Goal: Task Accomplishment & Management: Manage account settings

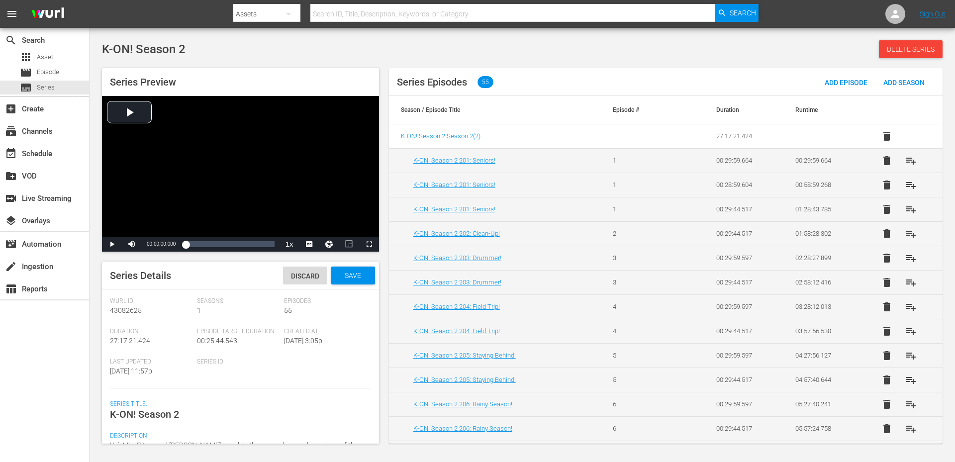
scroll to position [169, 0]
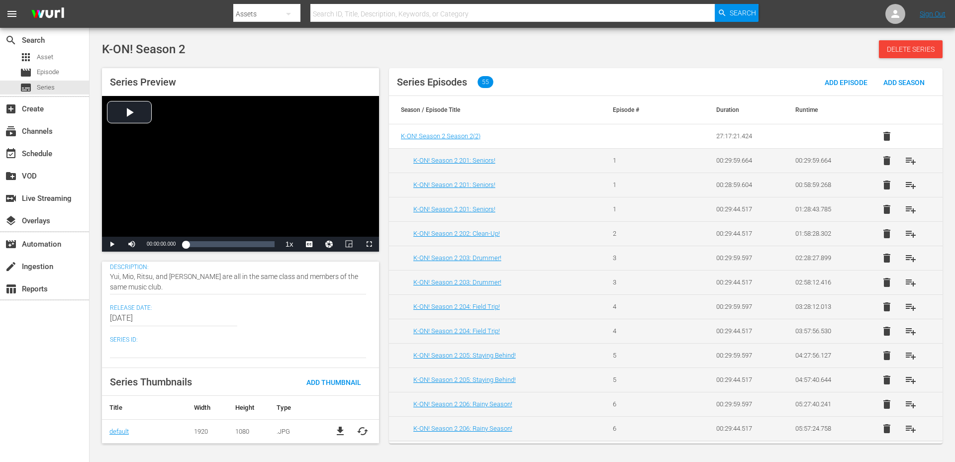
click at [398, 47] on div "K-ON! Season 2 Delete Series" at bounding box center [522, 49] width 841 height 18
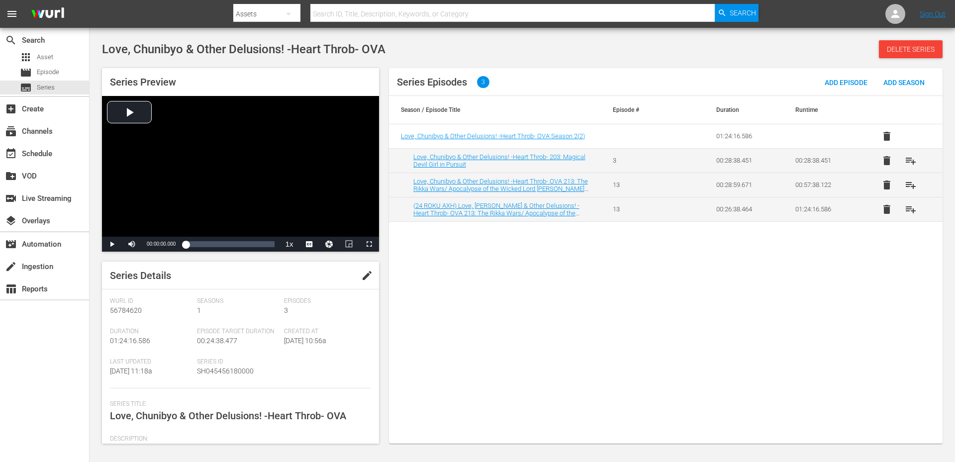
click at [364, 273] on span "edit" at bounding box center [367, 276] width 12 height 12
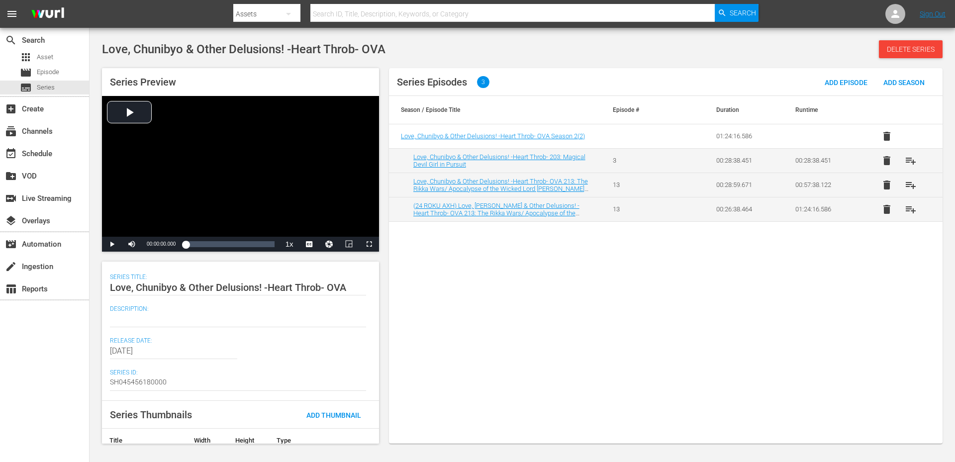
scroll to position [160, 0]
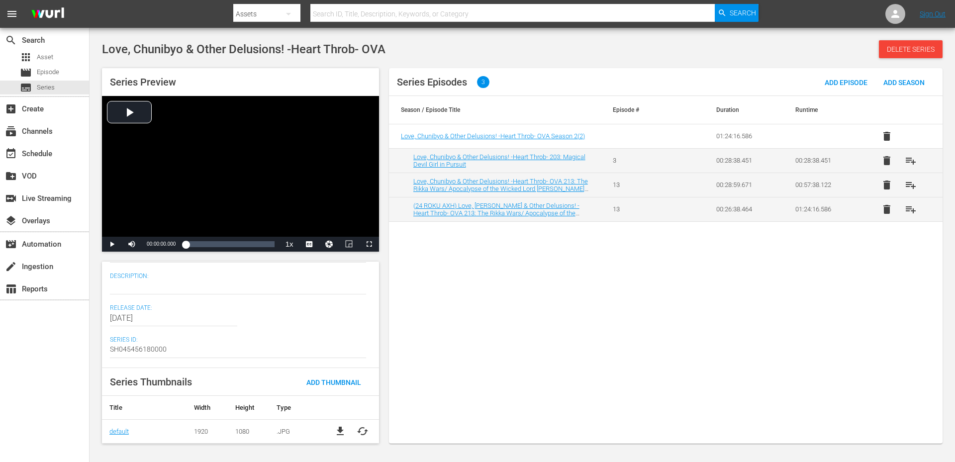
click at [117, 276] on div at bounding box center [238, 287] width 256 height 24
click at [130, 288] on textarea at bounding box center [238, 287] width 256 height 12
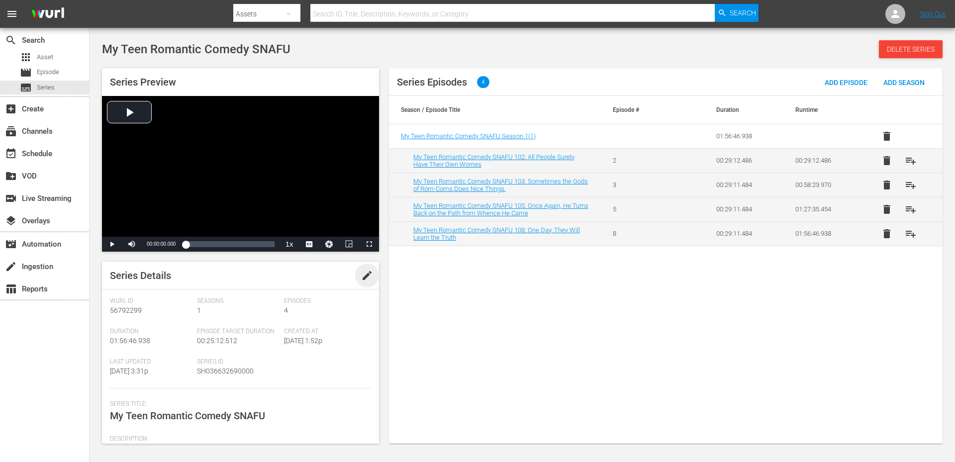
click at [363, 279] on span "edit" at bounding box center [367, 276] width 12 height 12
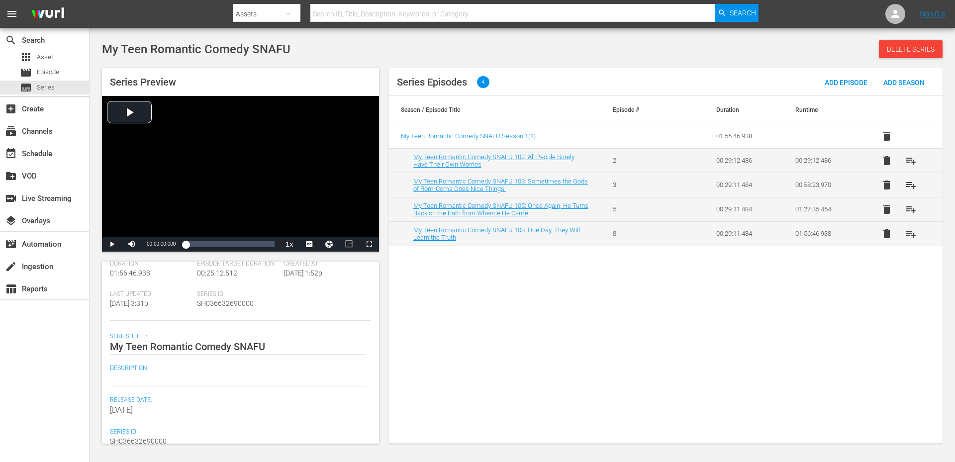
scroll to position [133, 0]
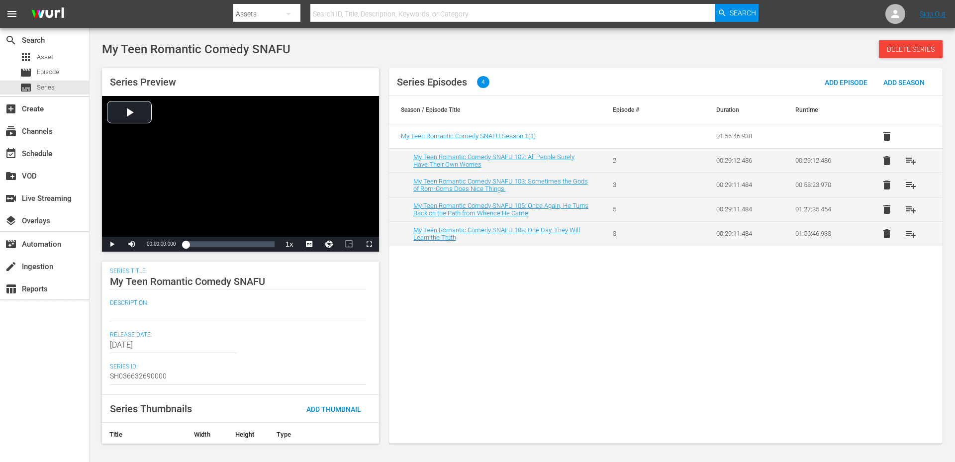
click at [121, 316] on textarea at bounding box center [238, 313] width 256 height 12
paste textarea "Get ready for chaos served up by three students as they offer advice to others …"
type textarea "Get ready for chaos served up by three students as they offer advice to others …"
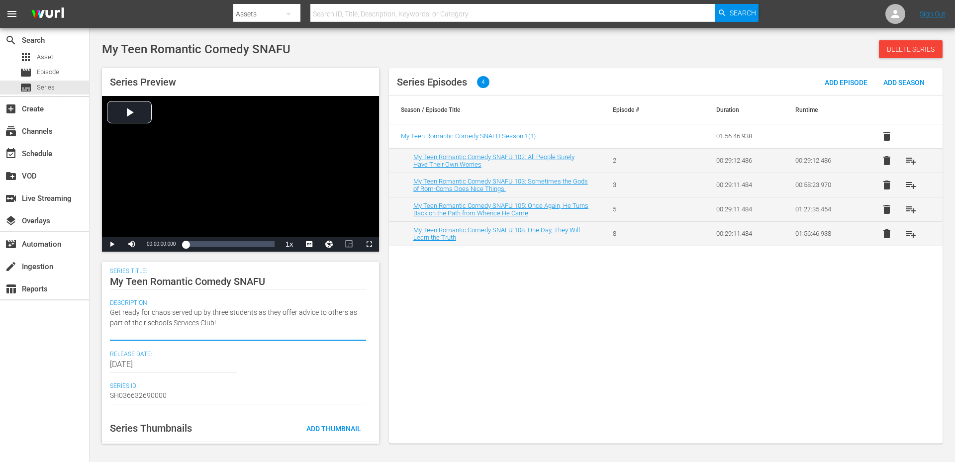
type textarea "Get ready for chaos served up by three students as they offer advice to others …"
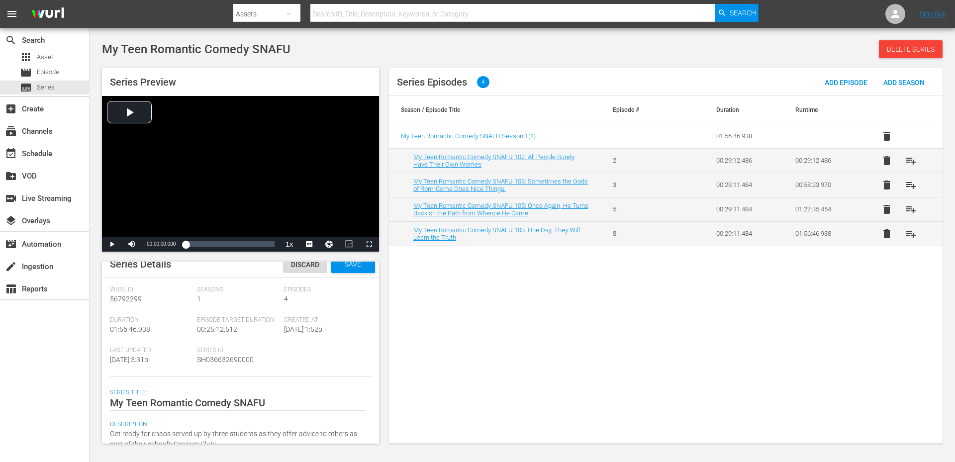
scroll to position [0, 0]
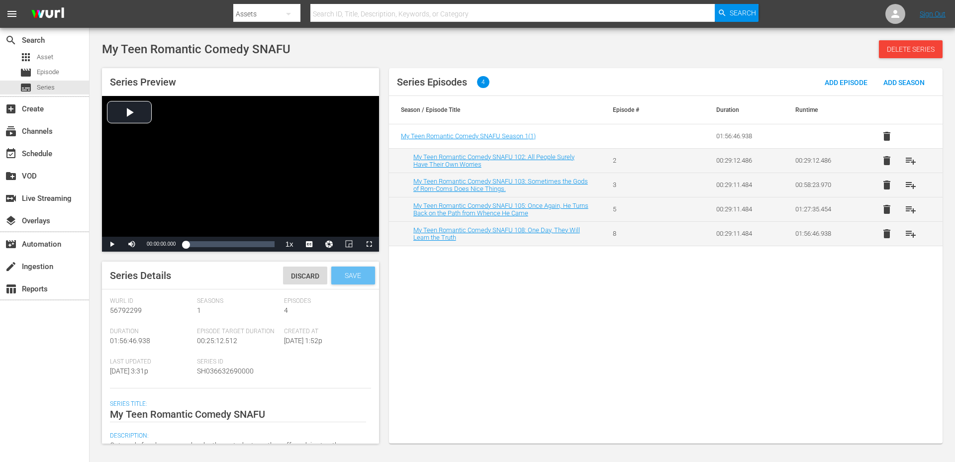
type textarea "Get ready for chaos served up by three students as they offer advice to others …"
click at [348, 265] on div "Series Details Discard Save" at bounding box center [240, 276] width 277 height 28
click at [347, 281] on div "Save" at bounding box center [353, 276] width 44 height 18
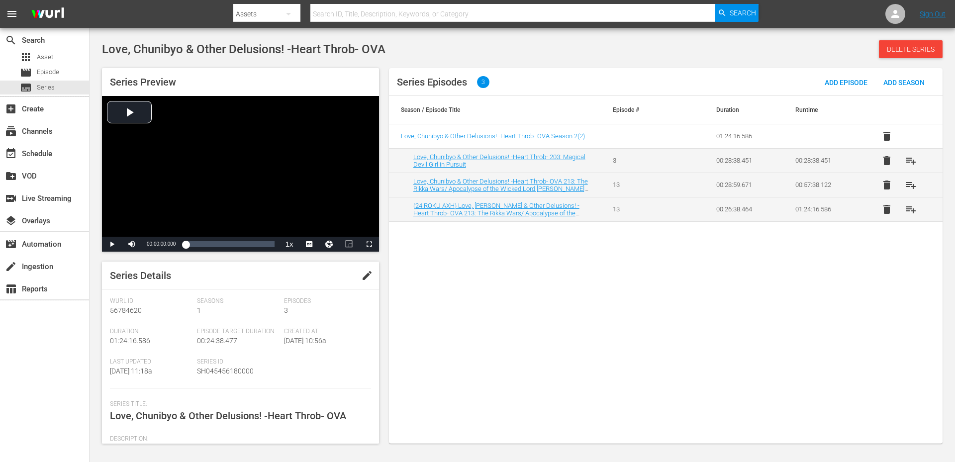
click at [365, 276] on span "edit" at bounding box center [367, 276] width 12 height 12
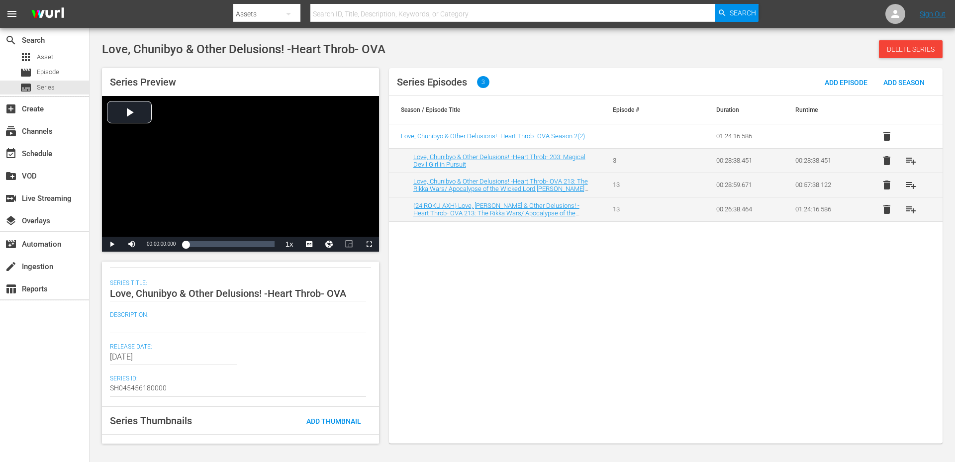
scroll to position [133, 0]
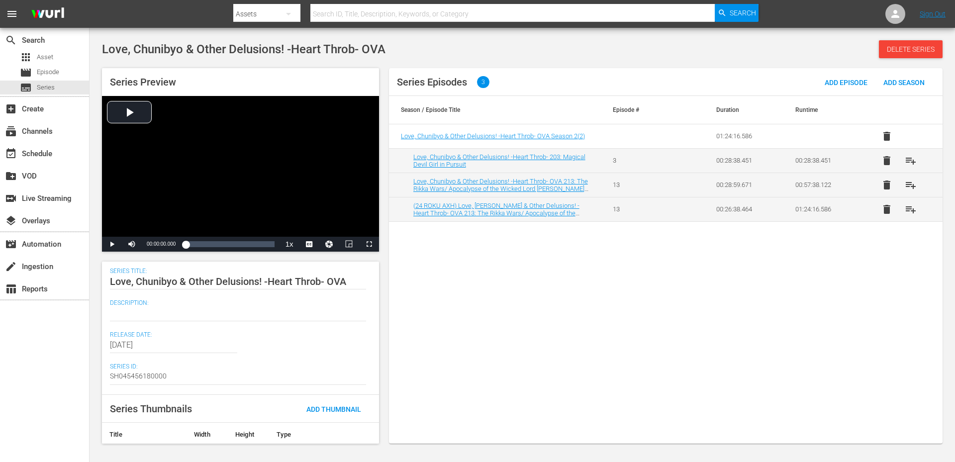
click at [136, 312] on textarea at bounding box center [238, 313] width 256 height 12
paste textarea "Problems arise for Yuta and Rikka after Makoto gives Yuta a USB with pictures o…"
type textarea "Problems arise for Yuta and Rikka after Makoto gives Yuta a USB with pictures o…"
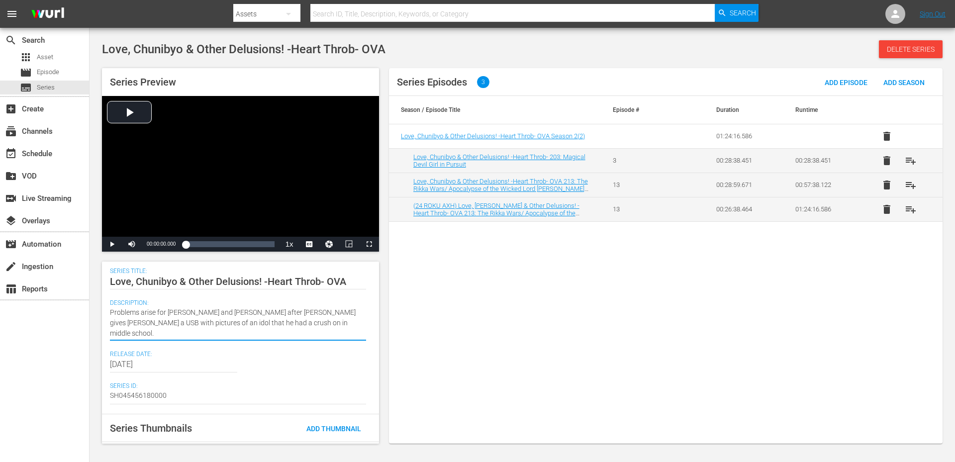
type textarea "Problems arise for Yuta and Rikka after Makoto gives Yuta a USB with pictures o…"
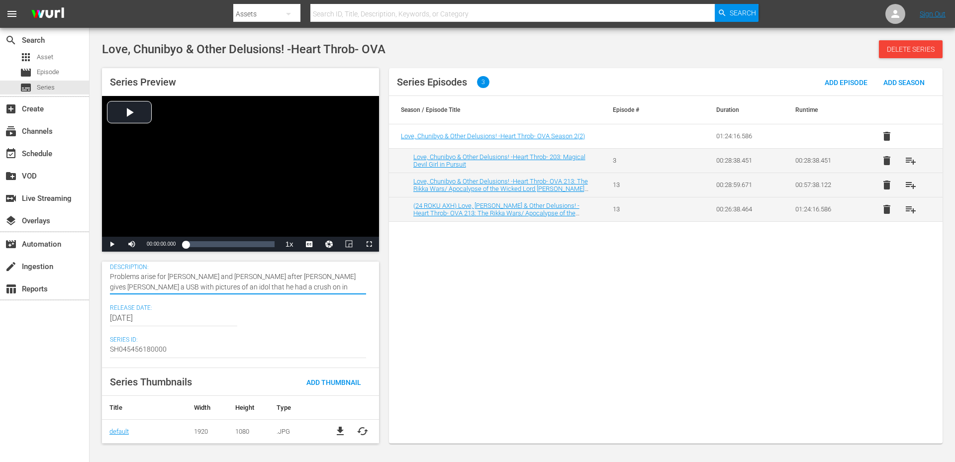
scroll to position [0, 0]
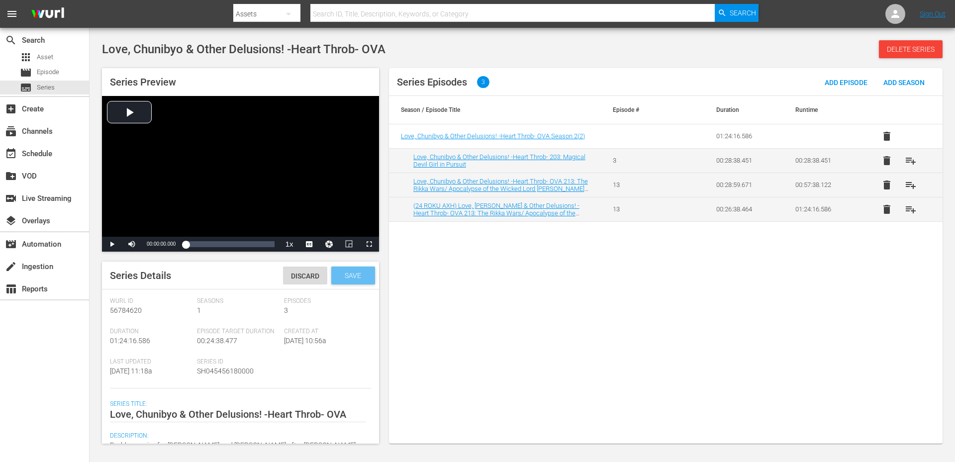
type textarea "Problems arise for Yuta and Rikka after Makoto gives Yuta a USB with pictures o…"
click at [334, 280] on div "Save" at bounding box center [353, 276] width 44 height 18
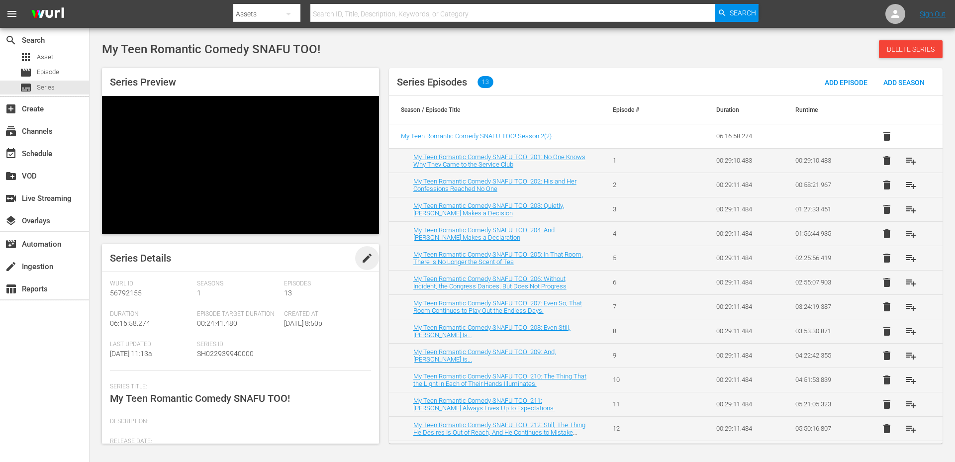
click at [361, 192] on div "Series Preview Series Details edit [PERSON_NAME] Id 56792155 Seasons 1 Episodes…" at bounding box center [240, 256] width 277 height 376
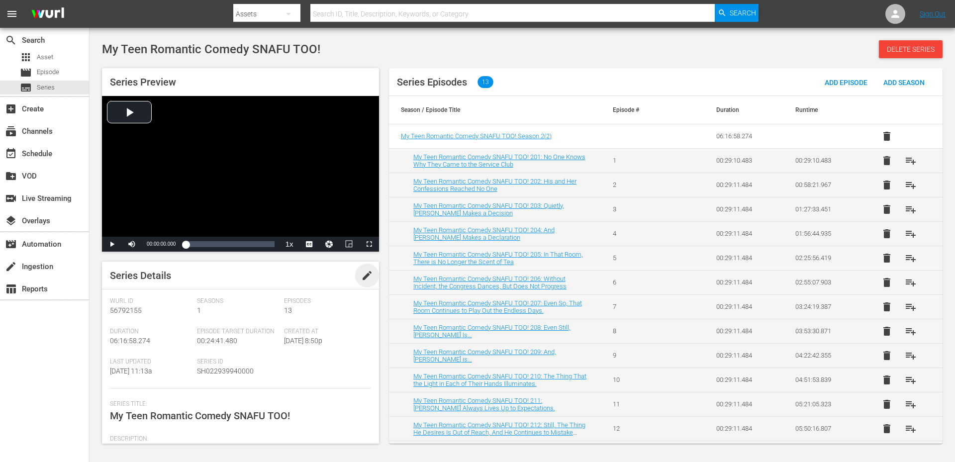
click at [367, 274] on span "edit" at bounding box center [367, 276] width 12 height 12
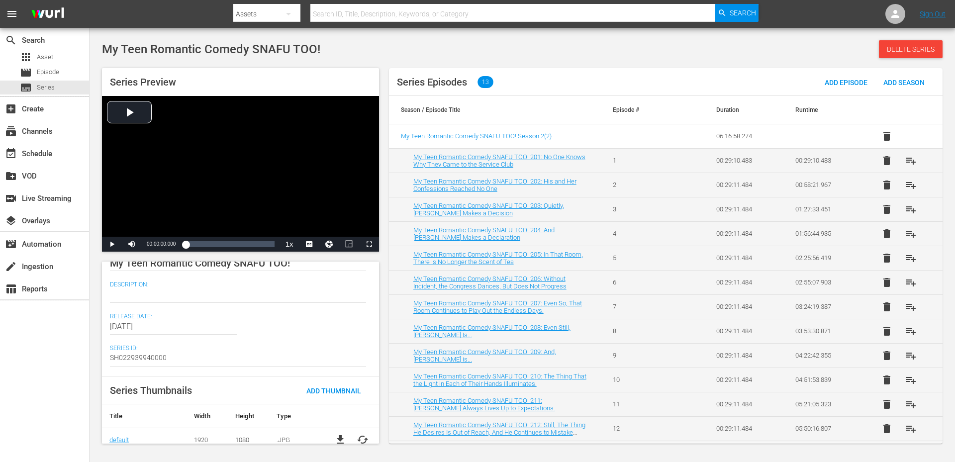
scroll to position [160, 0]
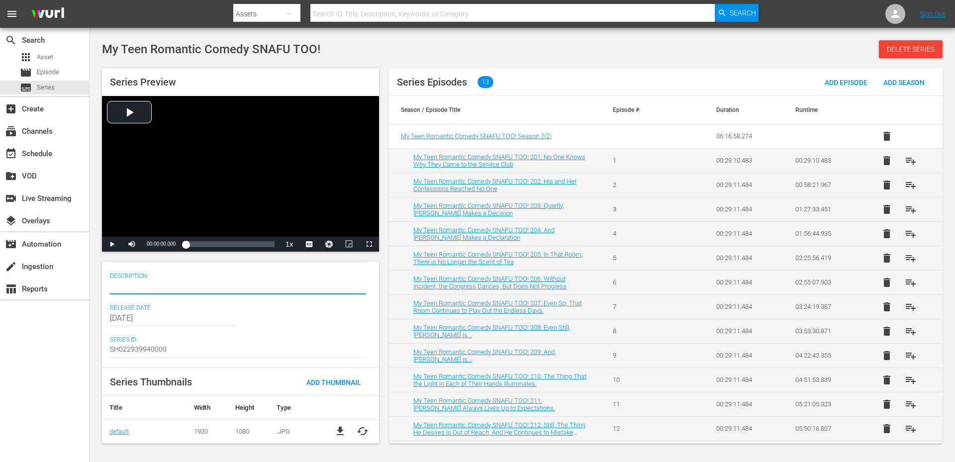
click at [124, 287] on textarea at bounding box center [238, 287] width 256 height 12
paste textarea "Yui, Yukino and Hachiman are back at it in the Service Club helping their frien…"
type textarea "Yui, Yukino and Hachiman are back at it in the Service Club helping their frien…"
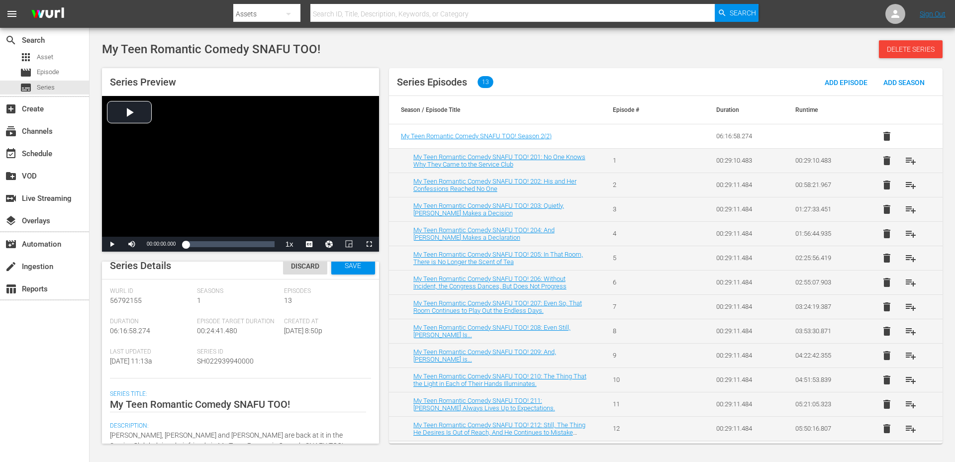
scroll to position [0, 0]
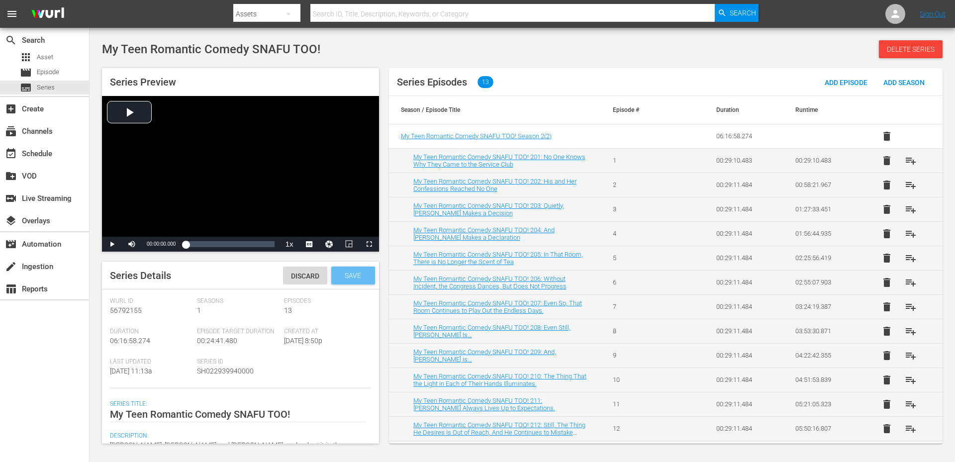
type textarea "Yui, Yukino and Hachiman are back at it in the Service Club helping their frien…"
click at [346, 274] on span "Save" at bounding box center [353, 276] width 32 height 8
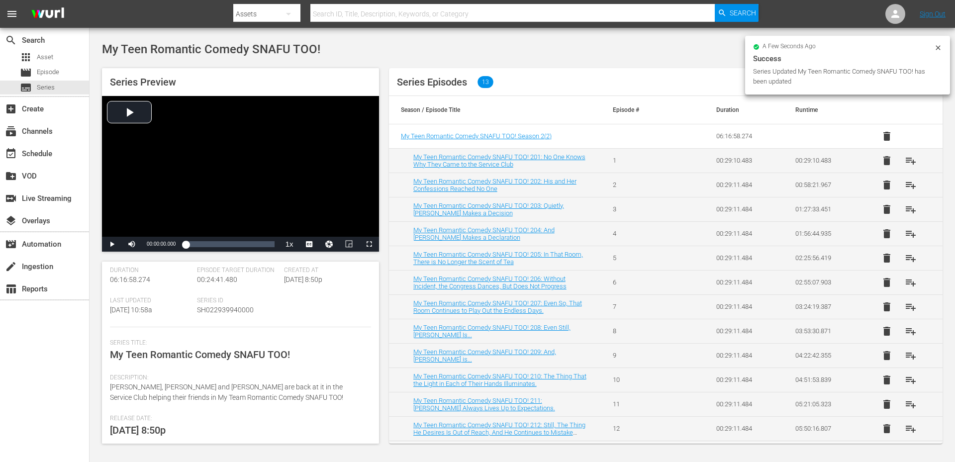
scroll to position [10, 0]
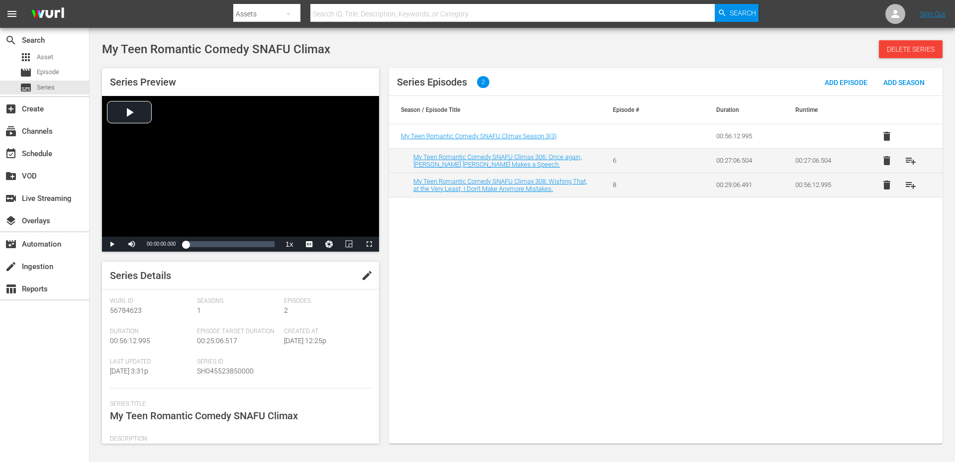
click at [365, 277] on span "edit" at bounding box center [367, 276] width 12 height 12
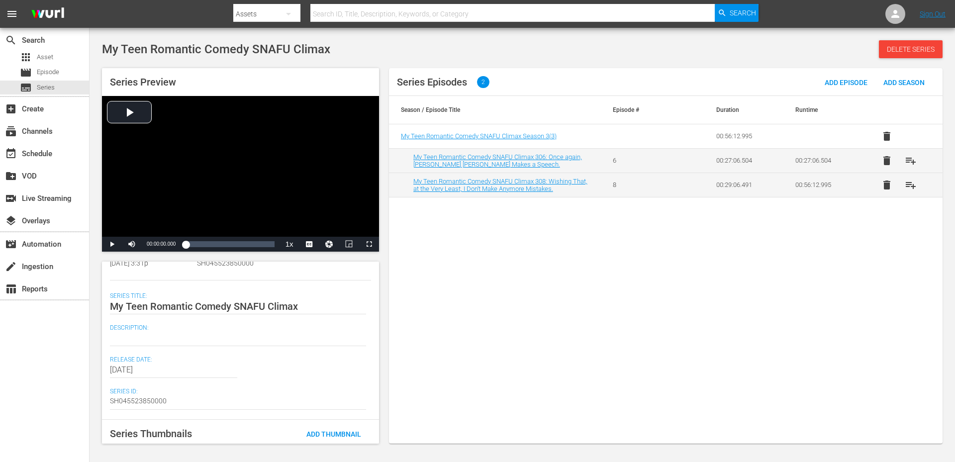
scroll to position [133, 0]
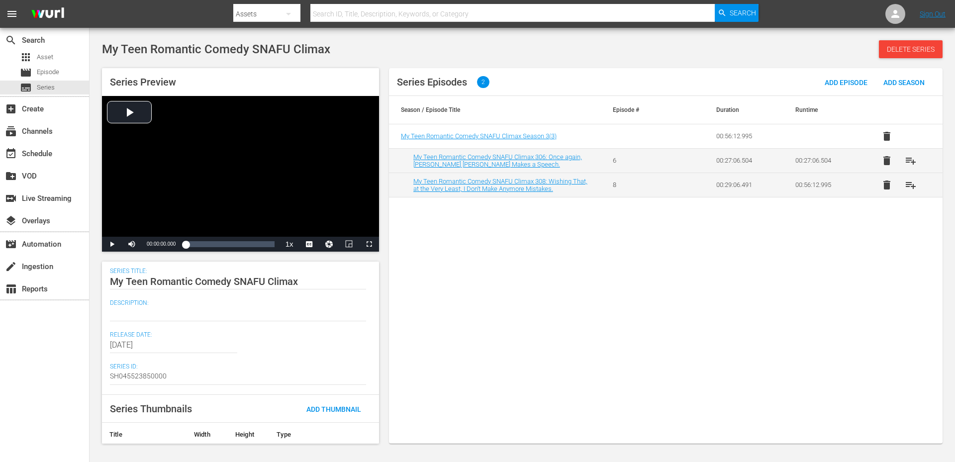
click at [111, 316] on textarea at bounding box center [238, 313] width 256 height 12
paste textarea "Between hosting a prom and keeping the Service Club afloat, will Hachiman, Yuki…"
type textarea "Between hosting a prom and keeping the Service Club afloat, will Hachiman, Yuki…"
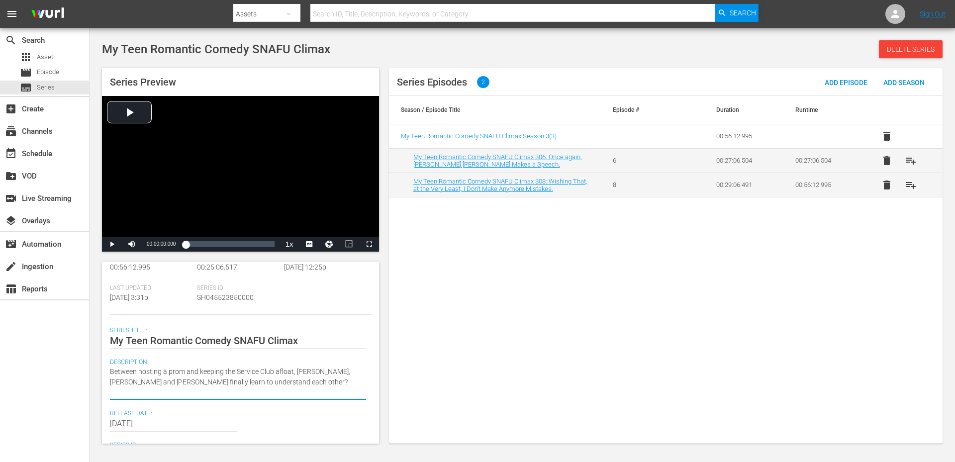
scroll to position [0, 0]
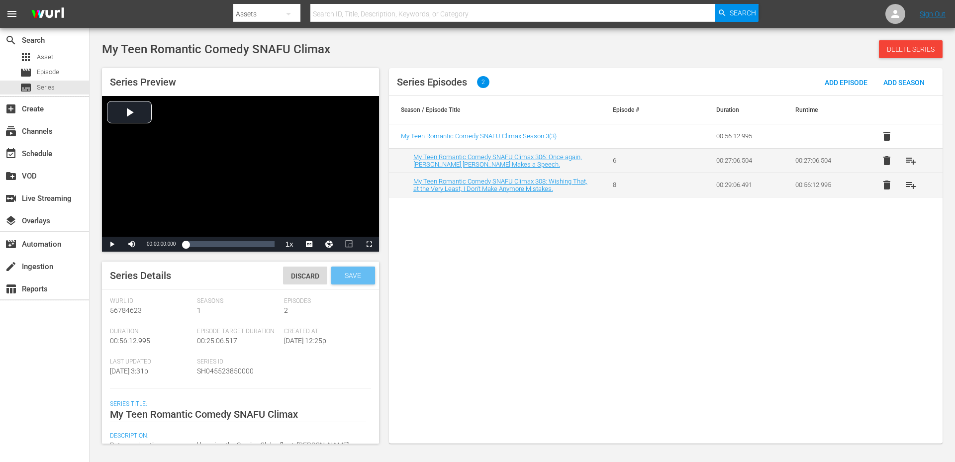
type textarea "Between hosting a prom and keeping the Service Club afloat, will Hachiman, Yuki…"
click at [352, 277] on span "Save" at bounding box center [353, 276] width 32 height 8
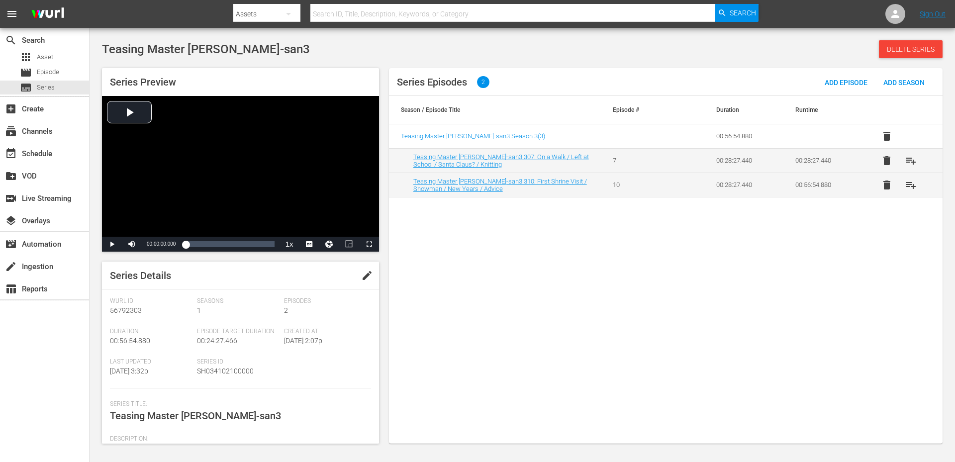
click at [361, 276] on span "edit" at bounding box center [367, 276] width 12 height 12
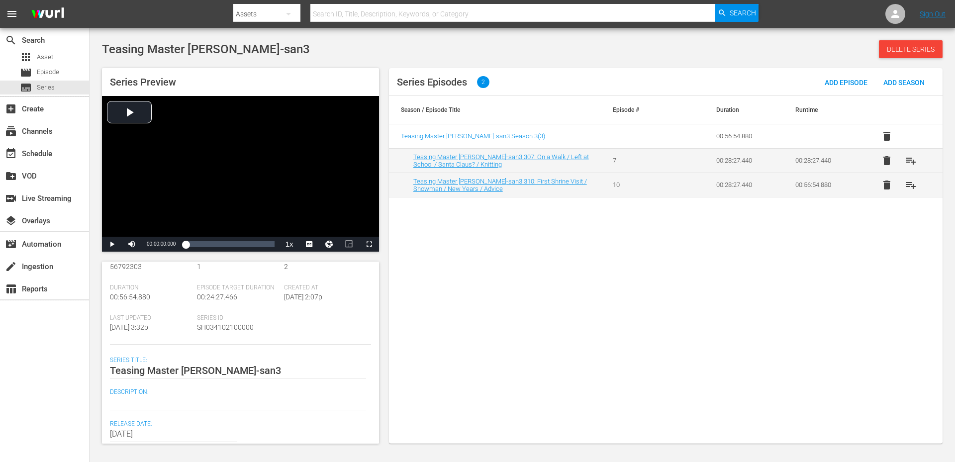
scroll to position [66, 0]
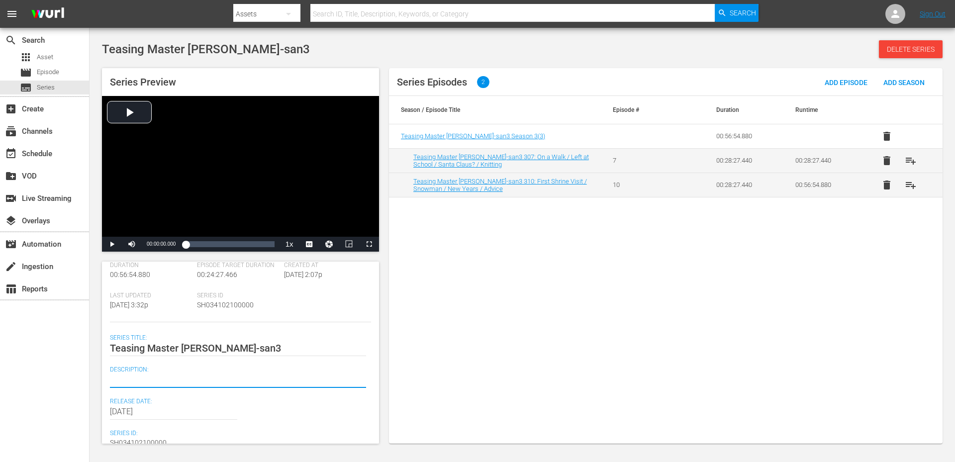
click at [119, 381] on textarea at bounding box center [238, 380] width 256 height 12
paste textarea "[URL][DOMAIN_NAME][PERSON_NAME] Nishikata hasn't endured years of pranks for no…"
type textarea "[URL][DOMAIN_NAME][PERSON_NAME] Nishikata hasn't endured years of pranks for no…"
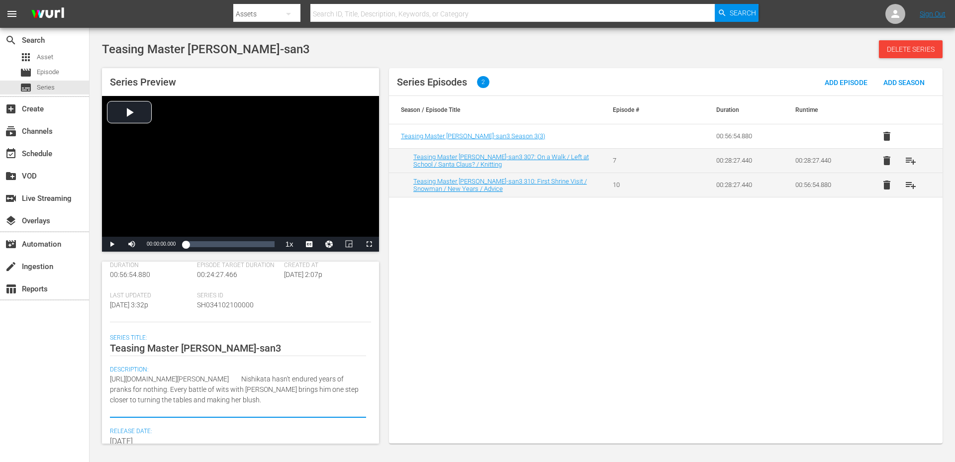
click at [272, 376] on textarea "https://platform.wurl.com/main/series/56792303 Nishikata hasn't endured years o…" at bounding box center [238, 395] width 256 height 42
type textarea "Nishikata hasn't endured years of pranks for nothing. Every battle of wits with…"
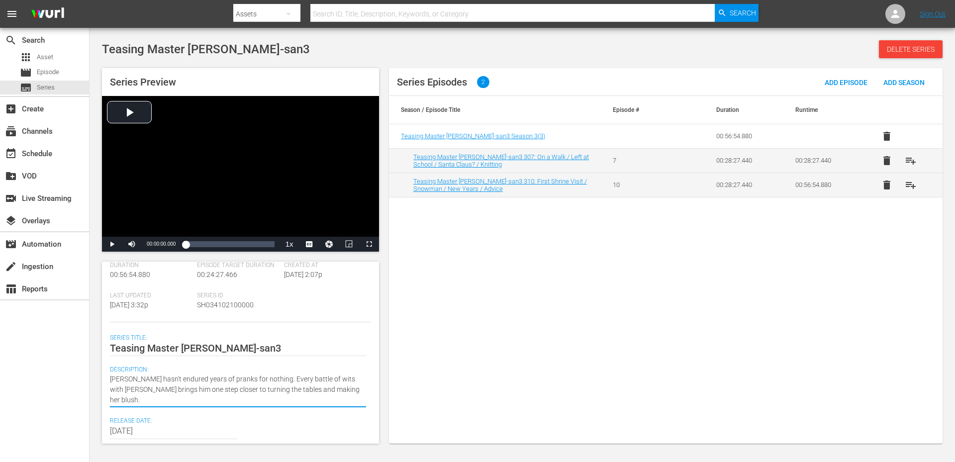
scroll to position [0, 0]
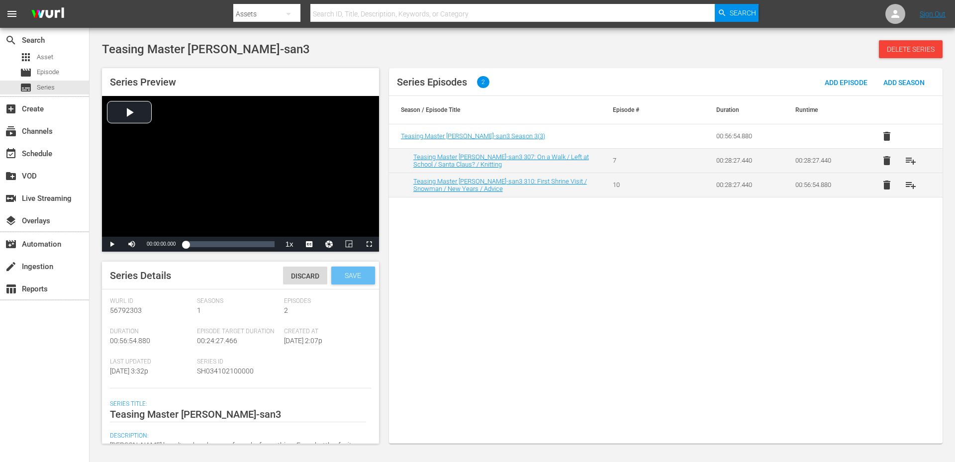
type textarea "Nishikata hasn't endured years of pranks for nothing. Every battle of wits with…"
click at [348, 275] on span "Save" at bounding box center [353, 276] width 32 height 8
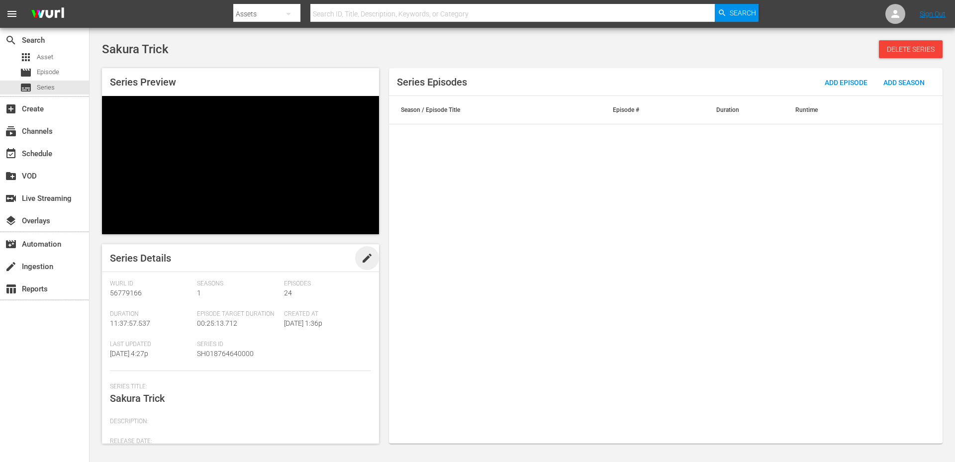
click at [364, 252] on span "edit" at bounding box center [367, 258] width 12 height 12
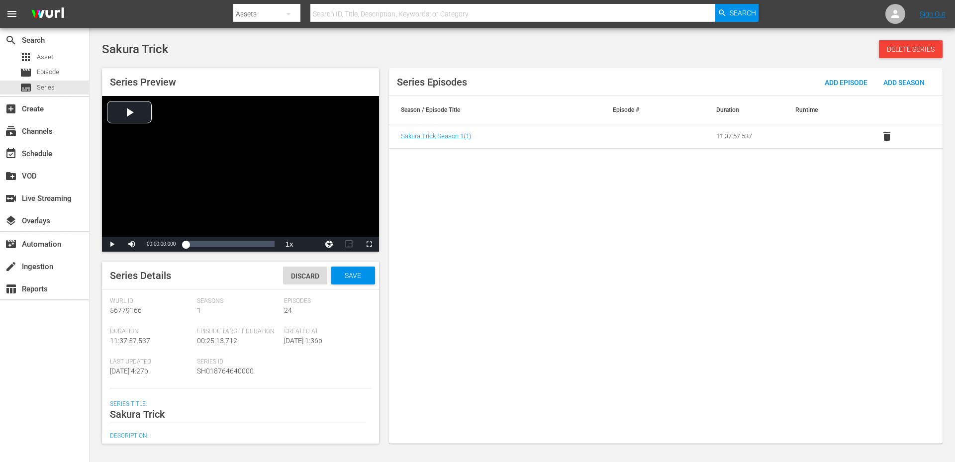
click at [148, 367] on span "5/19/25 4:27p" at bounding box center [129, 371] width 38 height 8
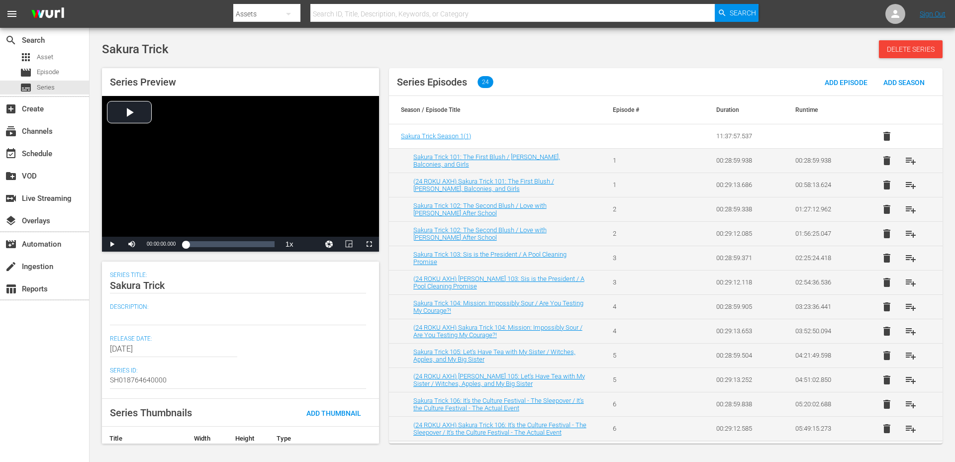
scroll to position [133, 0]
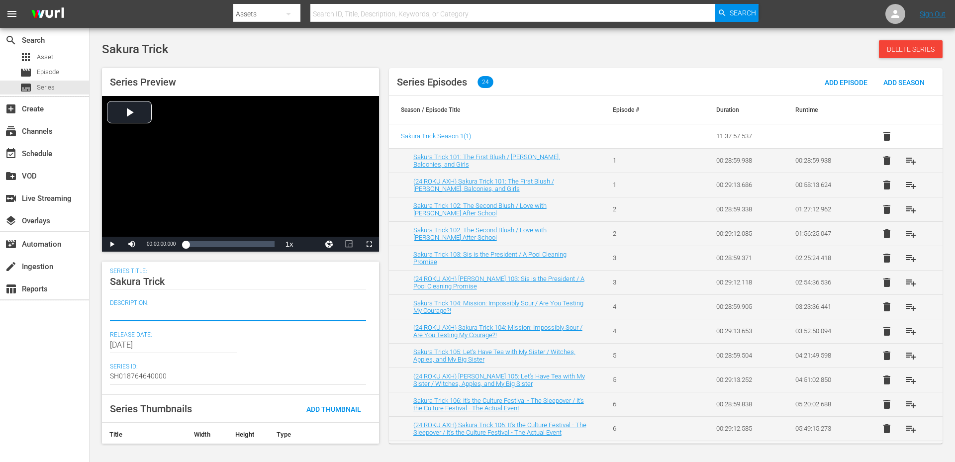
click at [128, 314] on textarea at bounding box center [238, 313] width 256 height 12
paste textarea "When two best friends share a kiss, their relationship soon turns from friendsh…"
type textarea "When two best friends share a kiss, their relationship soon turns from friendsh…"
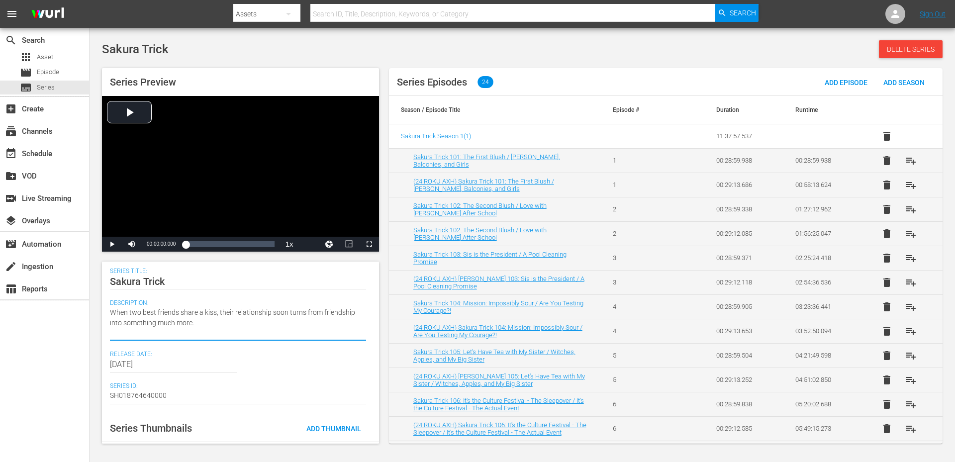
scroll to position [0, 0]
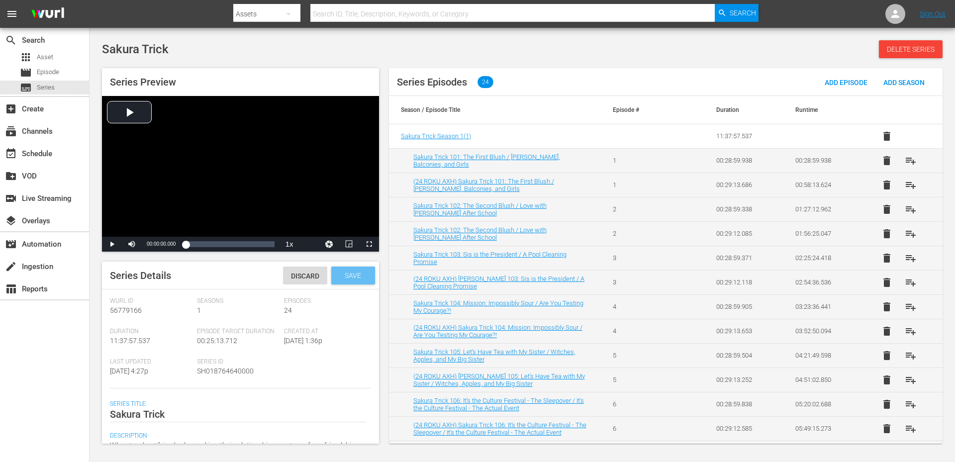
type textarea "When two best friends share a kiss, their relationship soon turns from friendsh…"
click at [362, 271] on div "Save" at bounding box center [353, 276] width 44 height 18
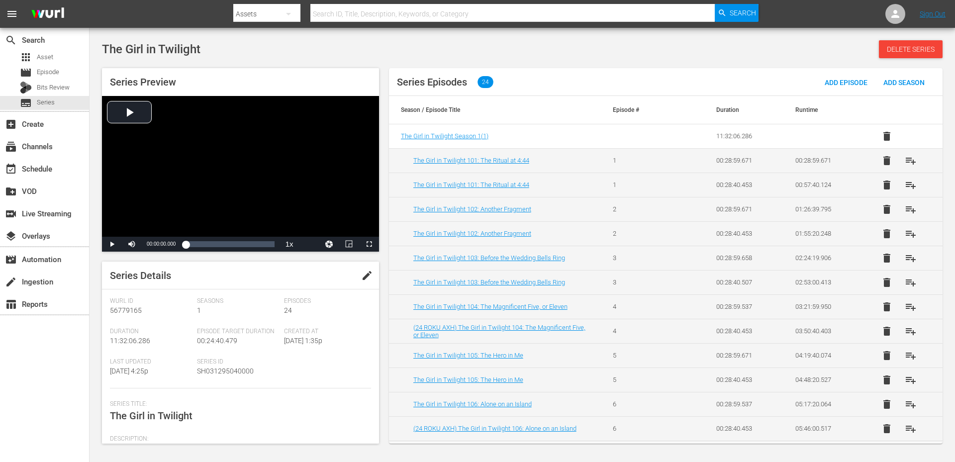
click at [364, 275] on span "edit" at bounding box center [367, 276] width 12 height 12
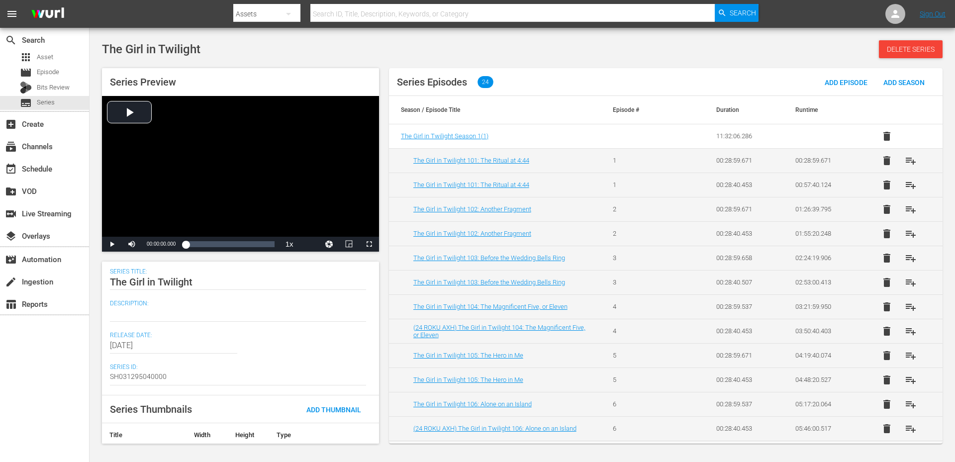
scroll to position [133, 0]
click at [126, 315] on textarea at bounding box center [238, 313] width 256 height 12
paste textarea "High school student Asuka Tsuchimiya and her friends open the door to an altern…"
type textarea "High school student Asuka Tsuchimiya and her friends open the door to an altern…"
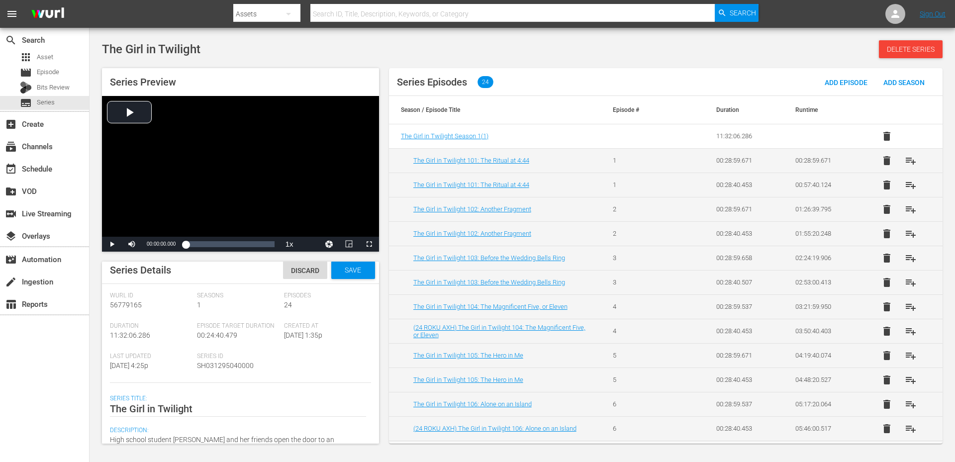
scroll to position [0, 0]
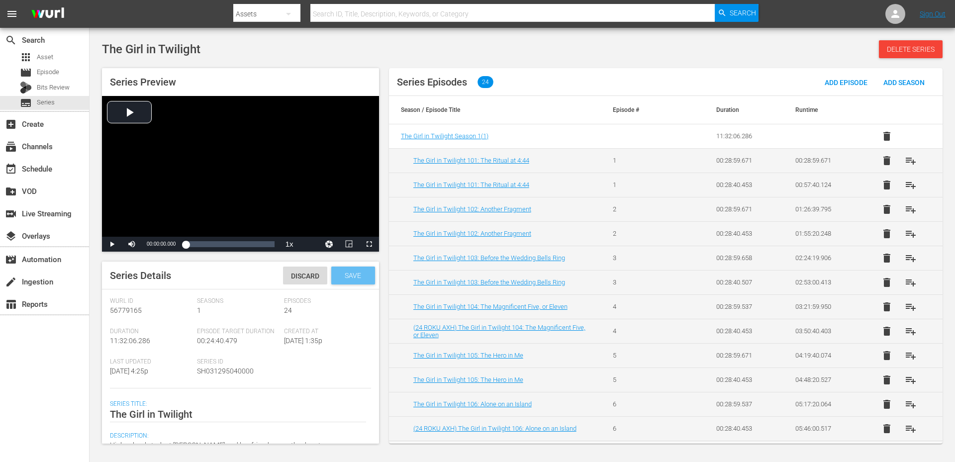
type textarea "High school student Asuka Tsuchimiya and her friends open the door to an altern…"
click at [340, 272] on span "Save" at bounding box center [353, 276] width 32 height 8
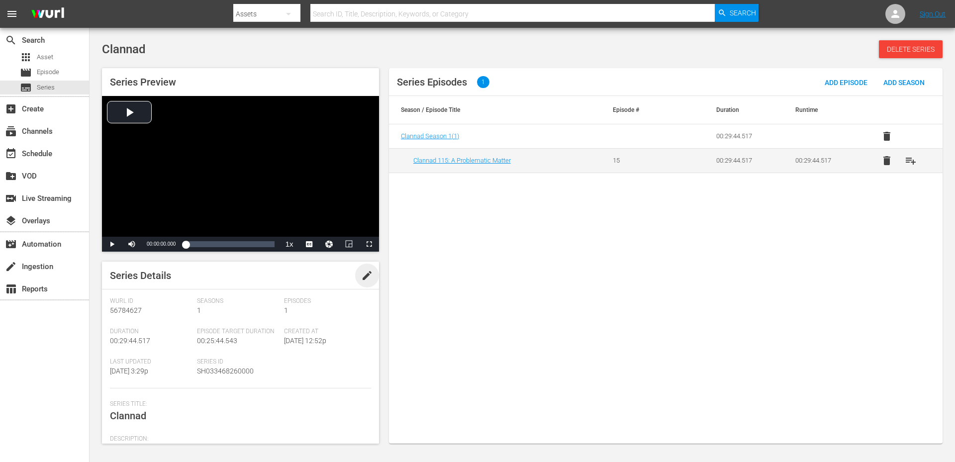
click at [361, 275] on span "edit" at bounding box center [367, 276] width 12 height 12
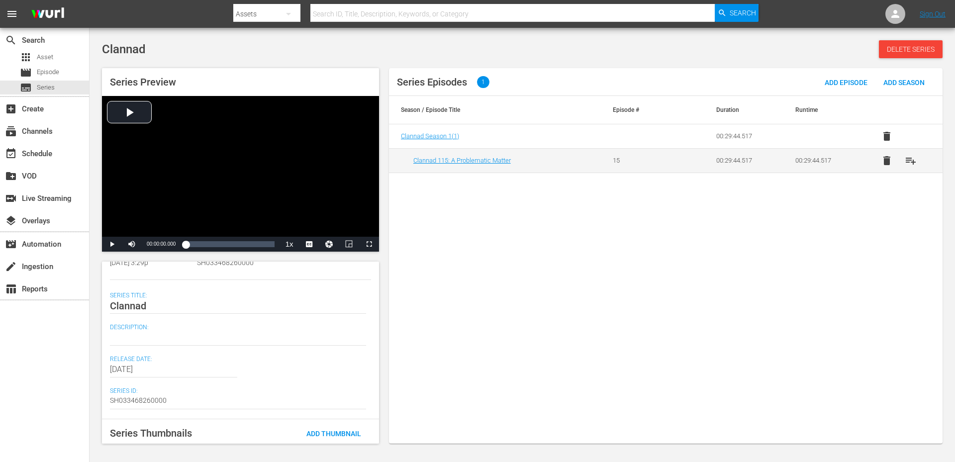
scroll to position [133, 0]
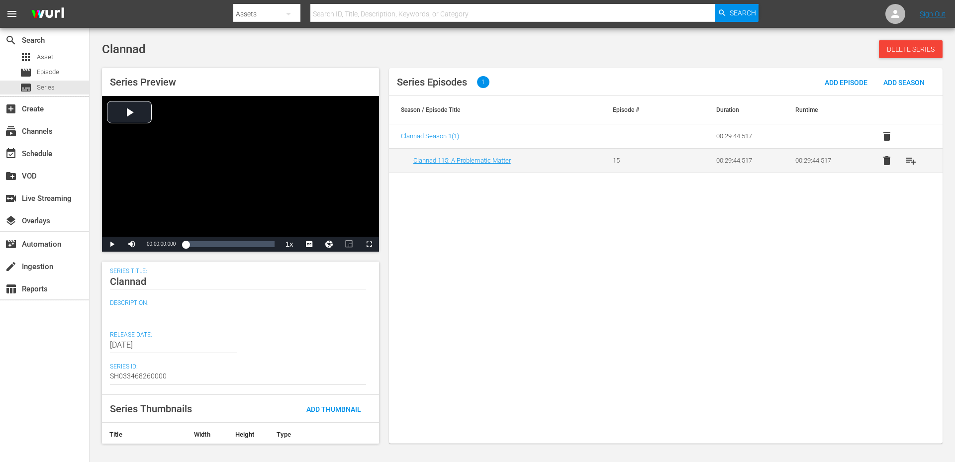
click at [130, 317] on textarea at bounding box center [238, 313] width 256 height 12
paste textarea "https://platform.wurl.com/main/series/56784627"
type textarea "https://platform.wurl.com/main/series/56784627"
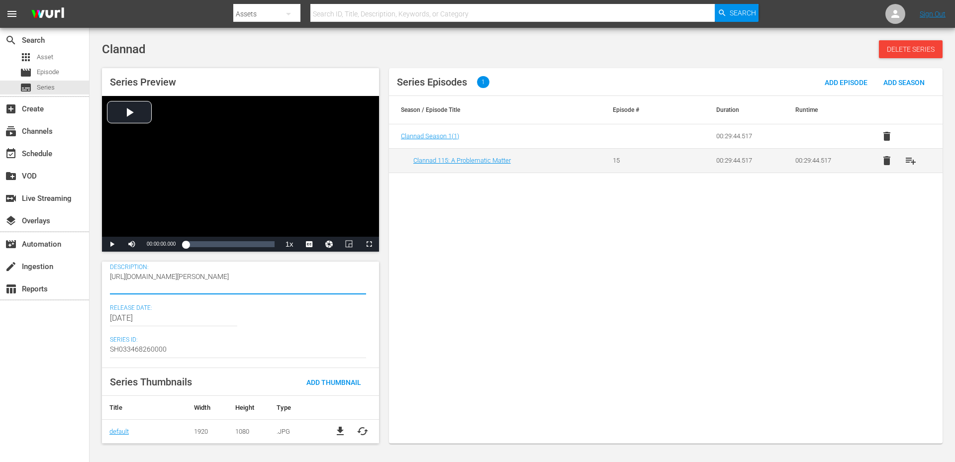
scroll to position [0, 0]
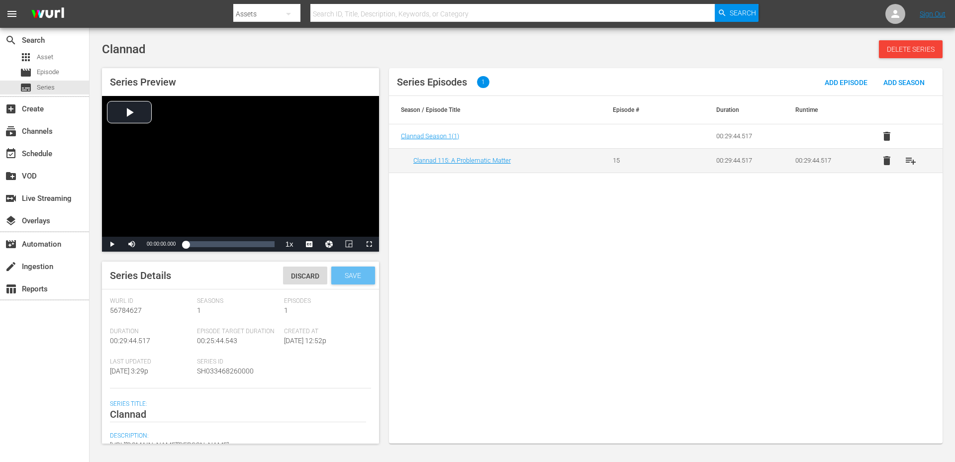
type textarea "https://platform.wurl.com/main/series/56784627"
click at [361, 273] on span "Save" at bounding box center [353, 276] width 32 height 8
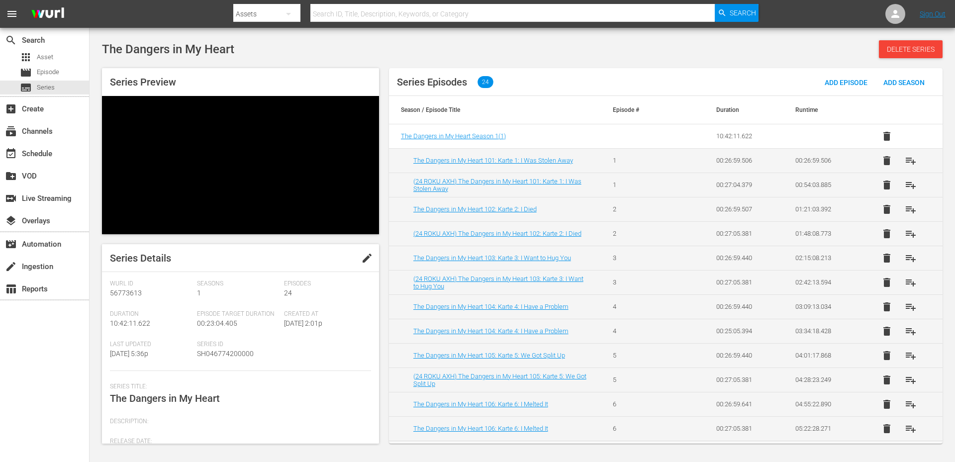
click at [358, 195] on div "Series Preview Series Details edit [PERSON_NAME] Id 56773613 Seasons 1 Episodes…" at bounding box center [240, 256] width 277 height 376
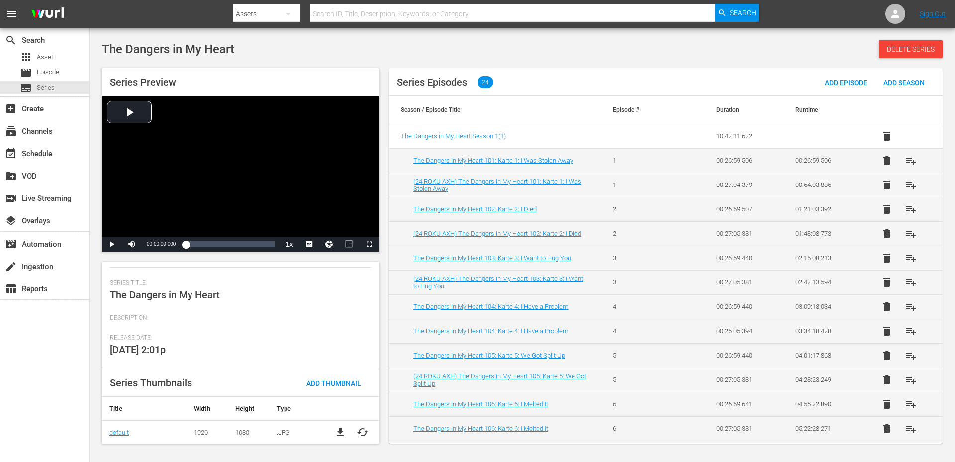
scroll to position [122, 0]
click at [127, 323] on div "Description:" at bounding box center [240, 323] width 261 height 20
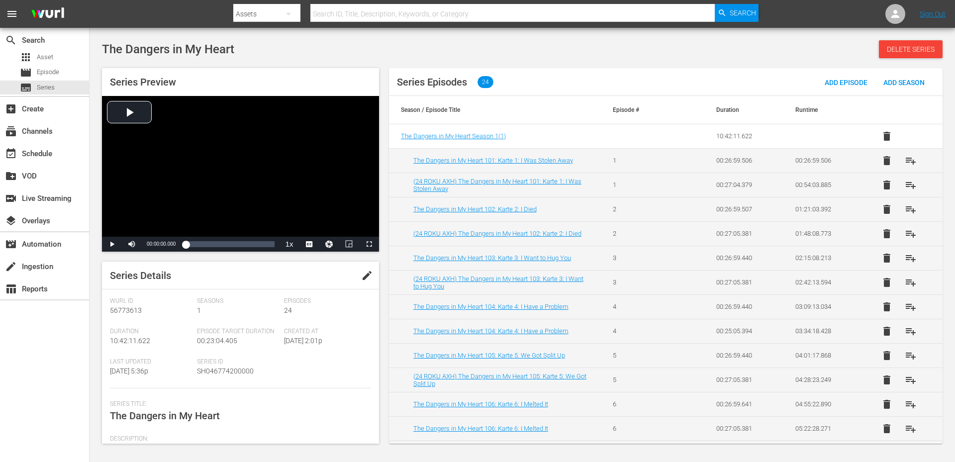
click at [370, 277] on button "edit" at bounding box center [367, 276] width 24 height 24
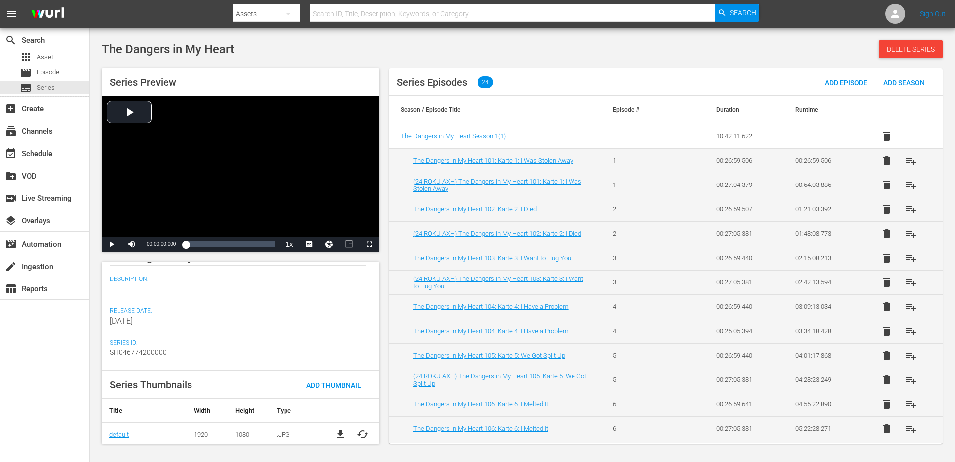
scroll to position [160, 0]
click at [119, 287] on textarea at bounding box center [238, 287] width 256 height 12
paste textarea "Kyotaro fantasizes about acting on his twisted thoughts until an encounter with…"
type textarea "Kyotaro fantasizes about acting on his twisted thoughts until an encounter with…"
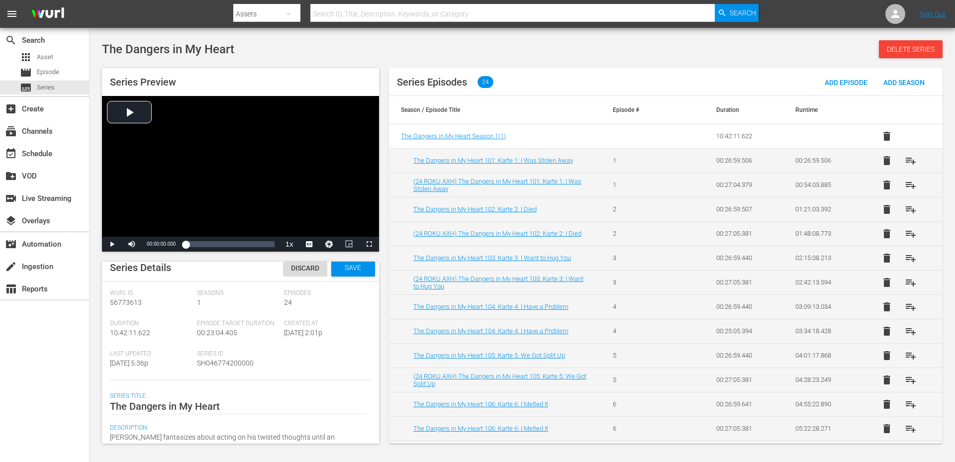
scroll to position [0, 0]
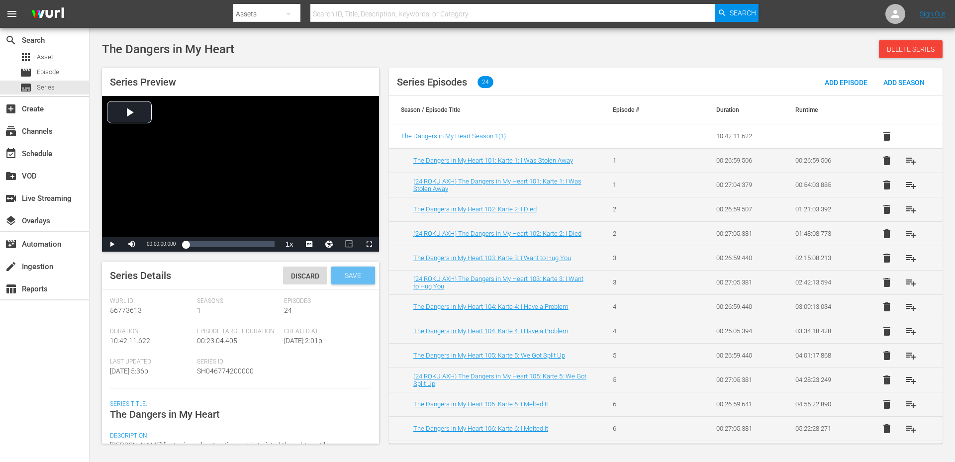
type textarea "Kyotaro fantasizes about acting on his twisted thoughts until an encounter with…"
click at [343, 275] on span "Save" at bounding box center [353, 276] width 32 height 8
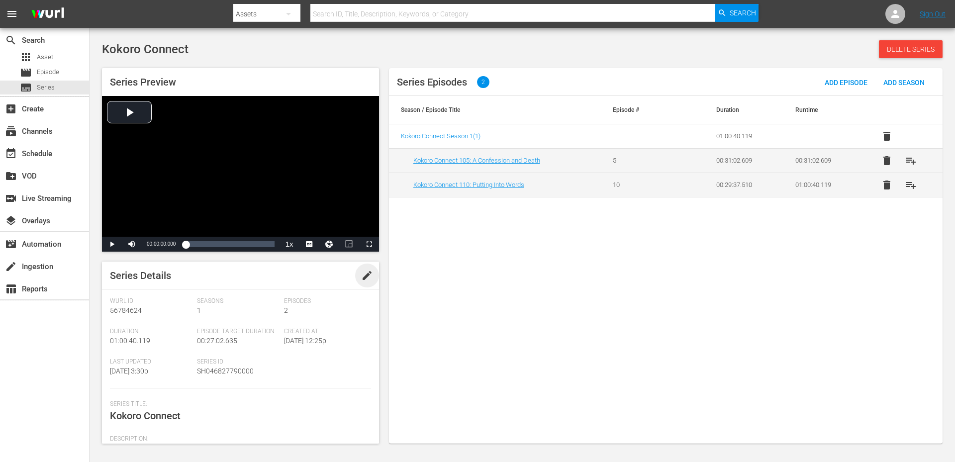
click at [365, 274] on span "edit" at bounding box center [367, 276] width 12 height 12
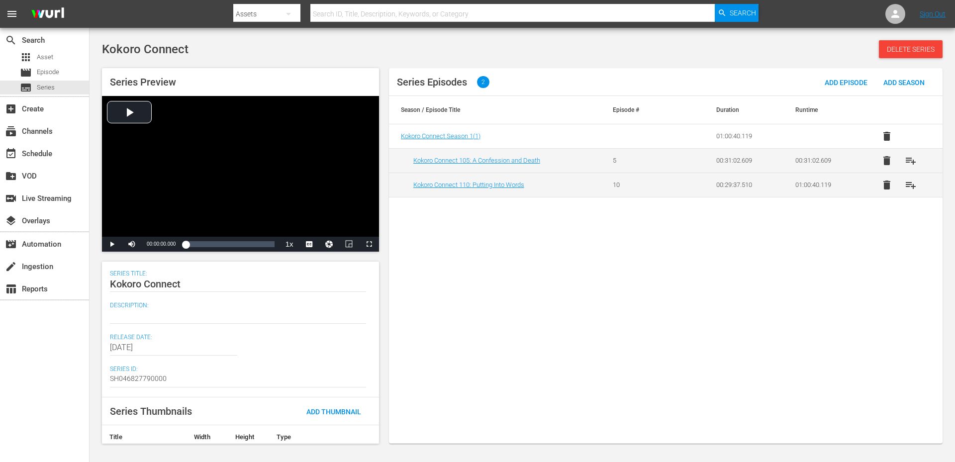
scroll to position [133, 0]
click at [143, 312] on textarea at bounding box center [238, 313] width 256 height 12
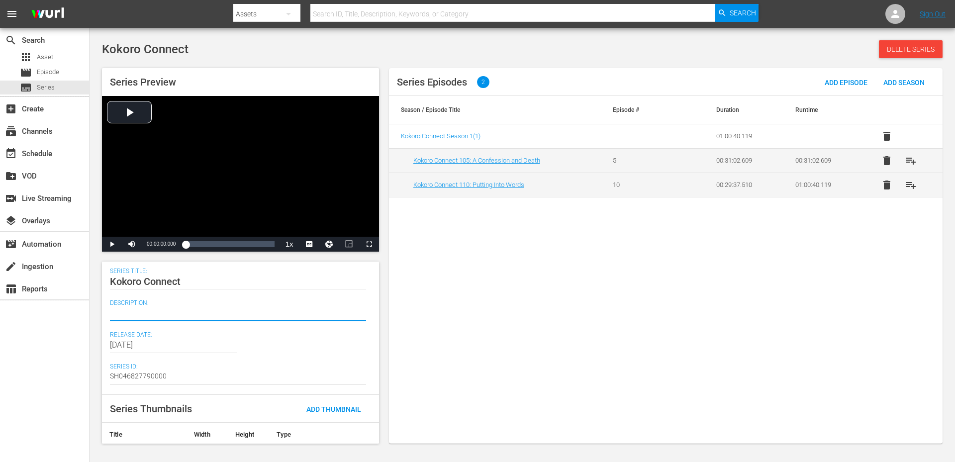
paste textarea "Normal school life comes to a halt when a study group's members' personalities …"
type textarea "Normal school life comes to a halt when a study group's members' personalities …"
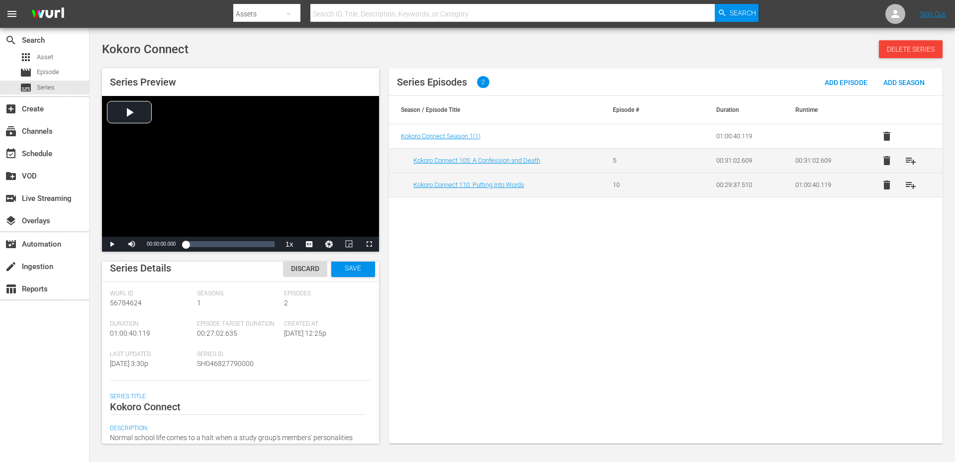
scroll to position [0, 0]
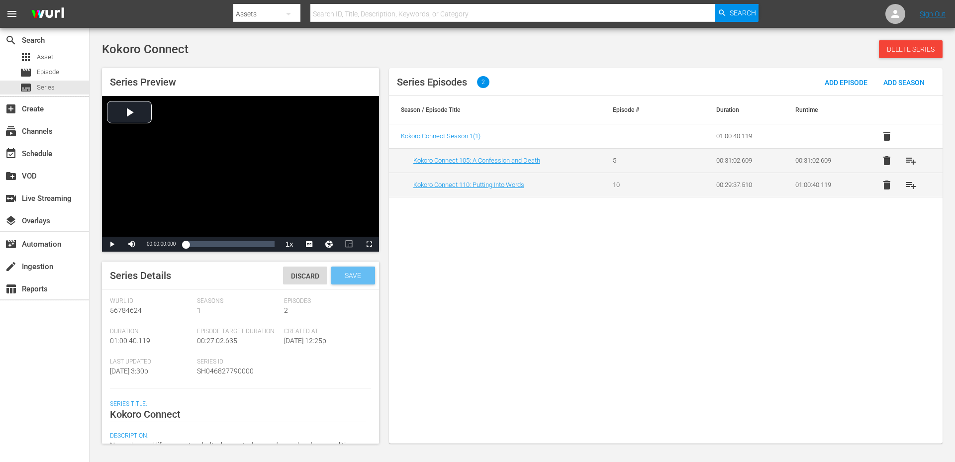
type textarea "Normal school life comes to a halt when a study group's members' personalities …"
click at [353, 274] on span "Save" at bounding box center [353, 276] width 32 height 8
click at [44, 82] on div "subtitles Series" at bounding box center [37, 88] width 35 height 14
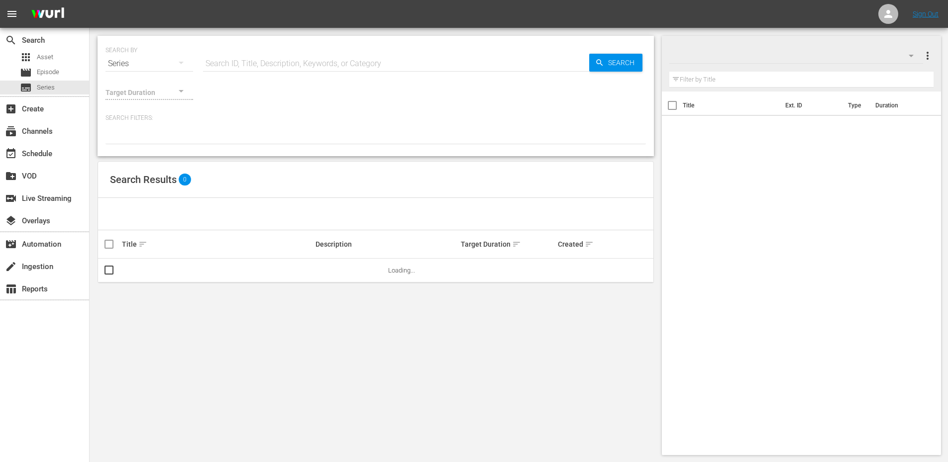
click at [253, 63] on input "text" at bounding box center [396, 64] width 386 height 24
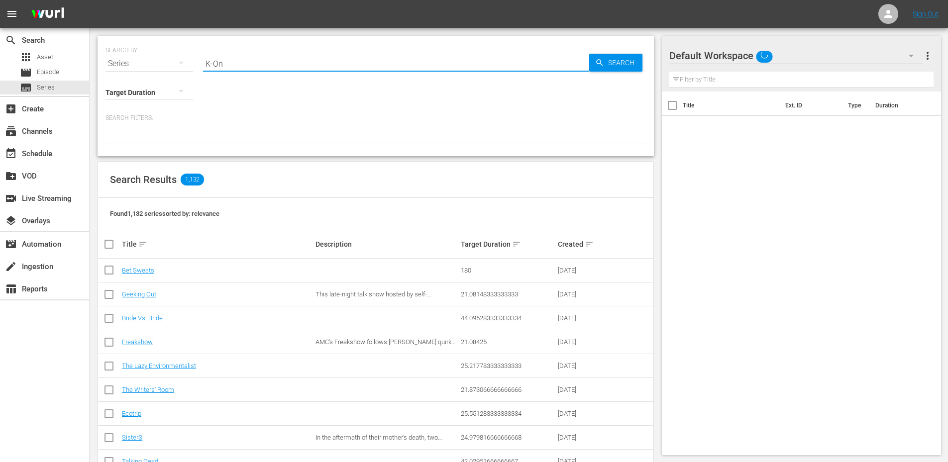
type input "K-On"
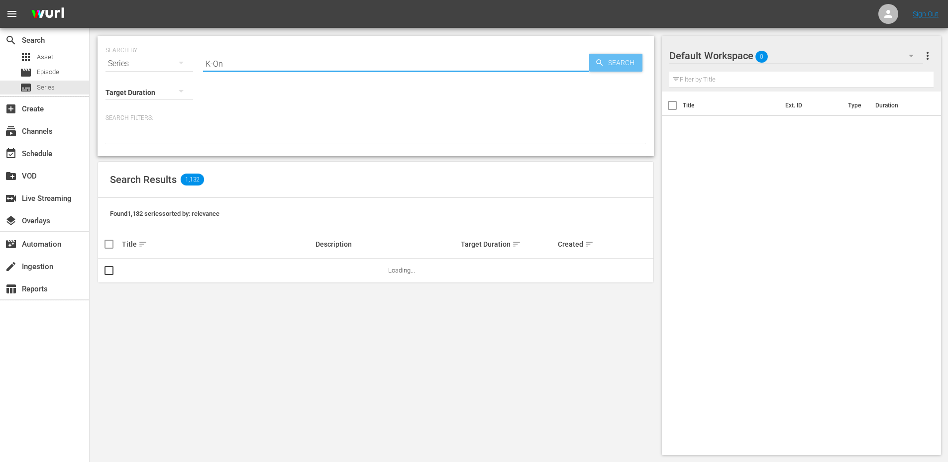
click at [603, 64] on icon "button" at bounding box center [599, 62] width 9 height 9
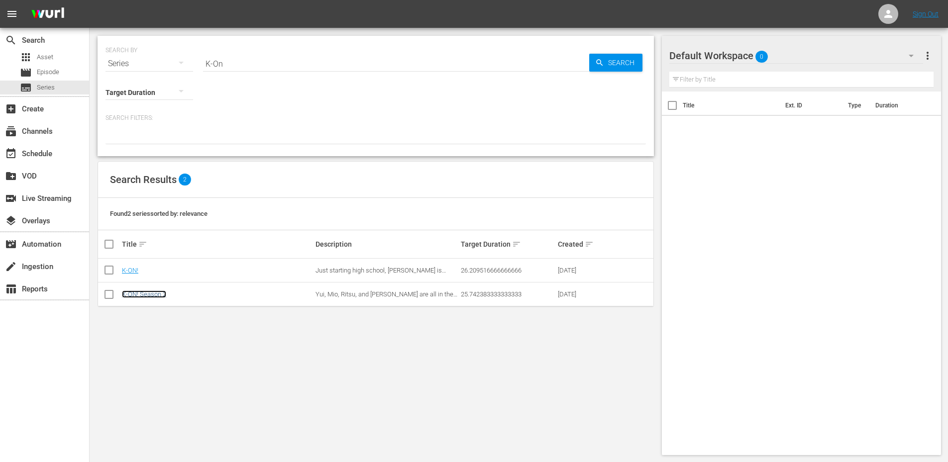
click at [142, 295] on link "K-ON! Season 2" at bounding box center [144, 294] width 44 height 7
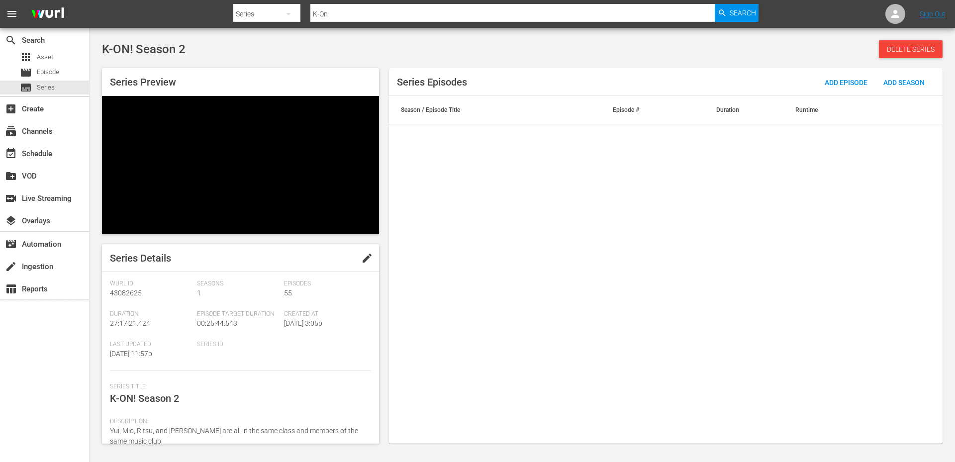
click at [364, 252] on span "edit" at bounding box center [367, 258] width 12 height 12
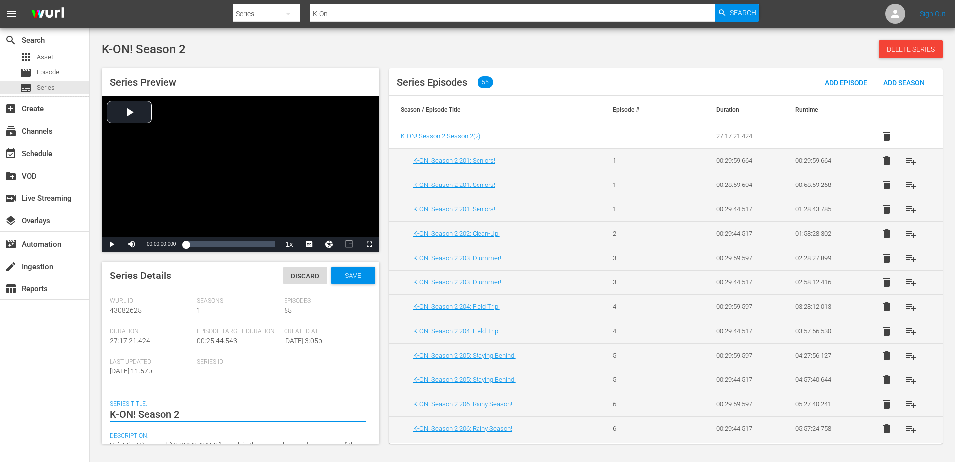
type textarea "K-ON! Season"
type textarea "K-ON! Seaso"
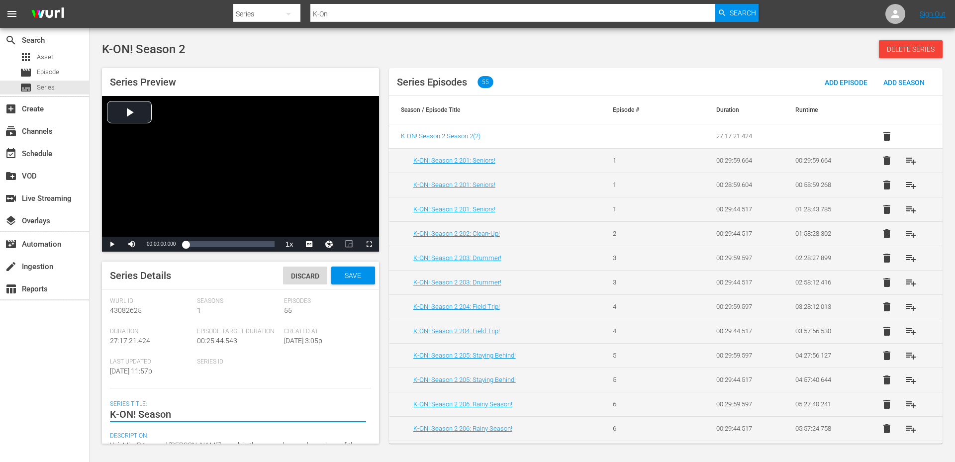
type textarea "K-ON! Seaso"
type textarea "K-ON! Seas"
type textarea "K-ON! Sea"
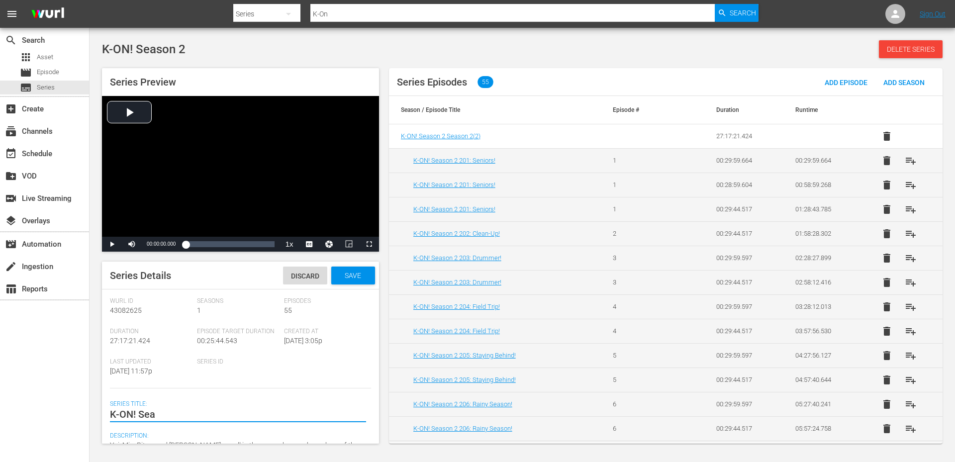
type textarea "K-ON! Se"
type textarea "K-ON! S"
type textarea "K-ON!"
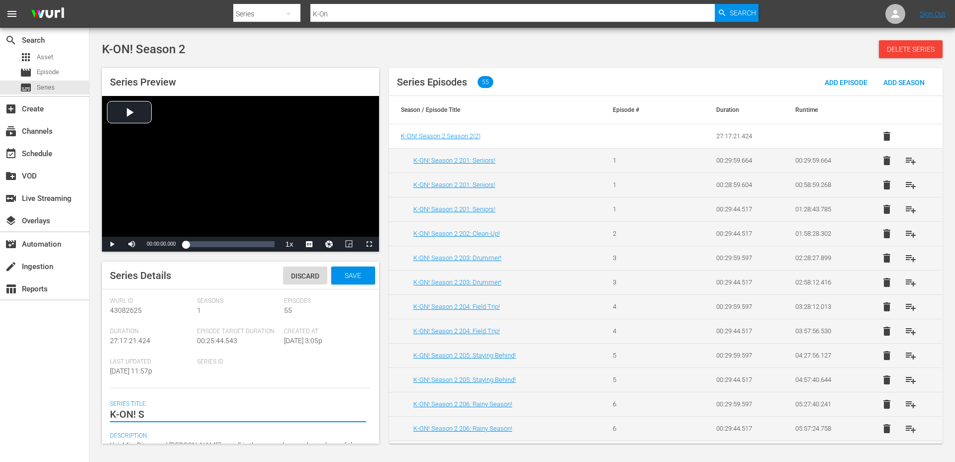
type textarea "K-ON!"
click at [346, 273] on span "Save" at bounding box center [353, 276] width 32 height 8
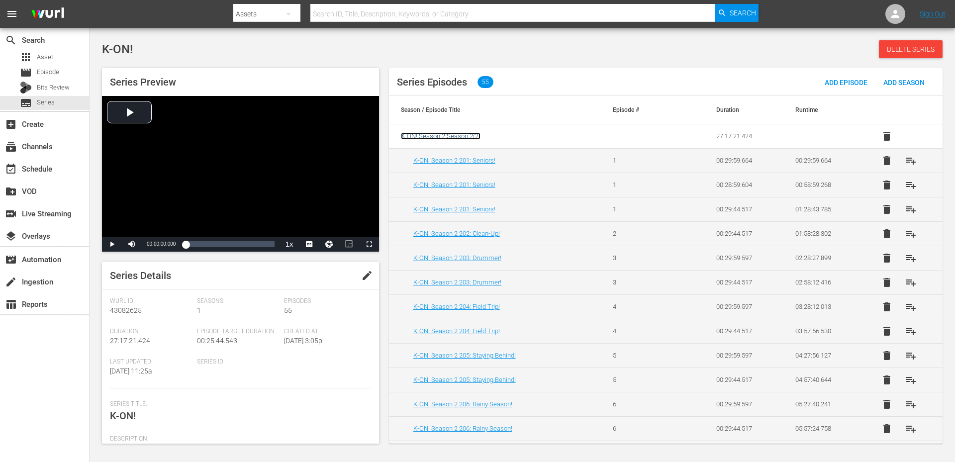
click at [430, 136] on span "K-ON! Season 2 Season 2 ( 2 )" at bounding box center [441, 135] width 80 height 7
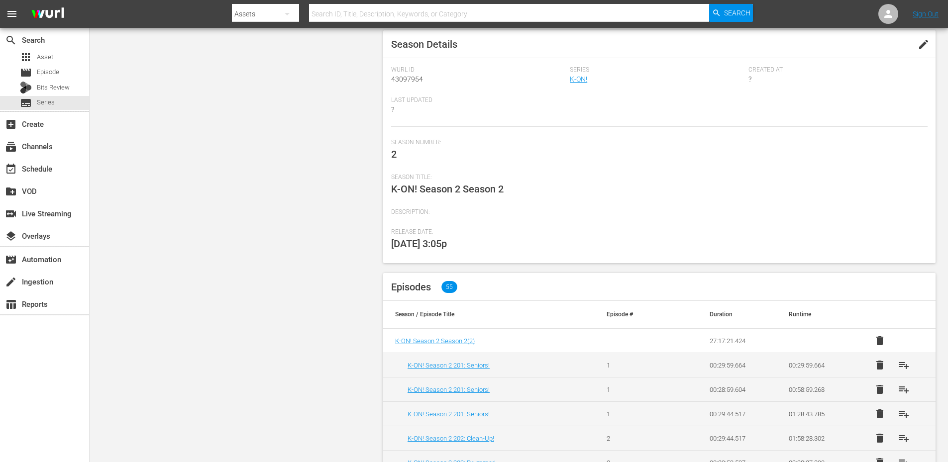
scroll to position [66, 0]
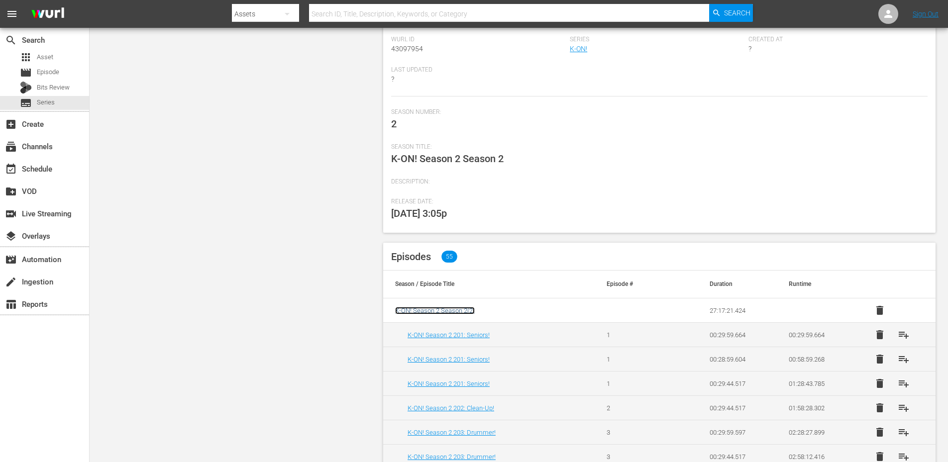
click at [424, 313] on span "K-ON! Season 2 Season 2 ( 2 )" at bounding box center [435, 310] width 80 height 7
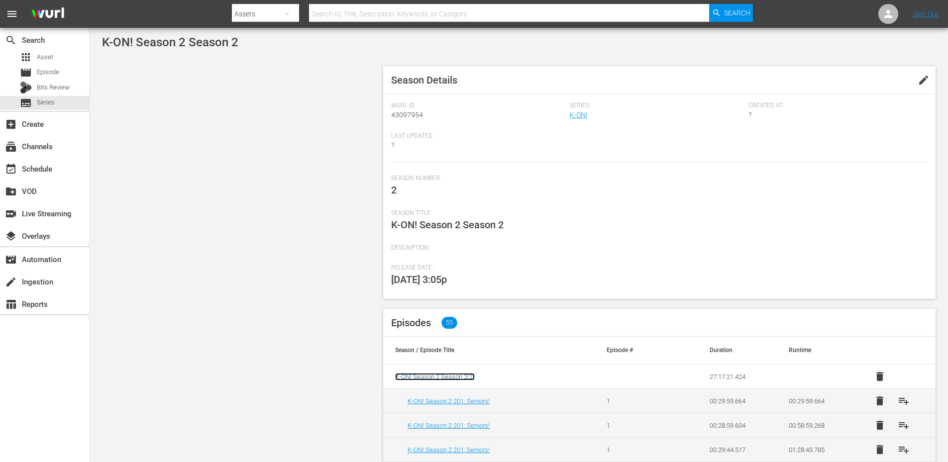
click at [419, 380] on span "K-ON! Season 2 Season 2 ( 2 )" at bounding box center [435, 376] width 80 height 7
click at [417, 376] on span "K-ON! Season 2 Season 2 ( 2 )" at bounding box center [435, 376] width 80 height 7
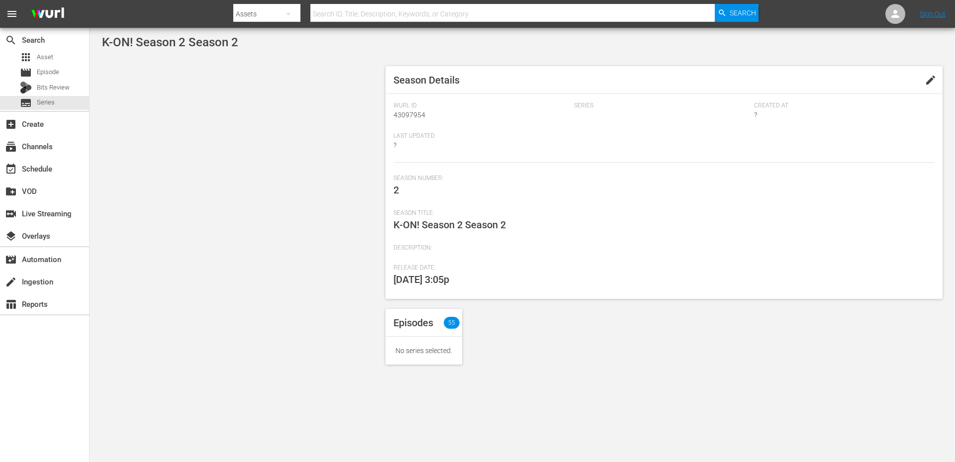
click at [450, 327] on span "55" at bounding box center [452, 323] width 16 height 12
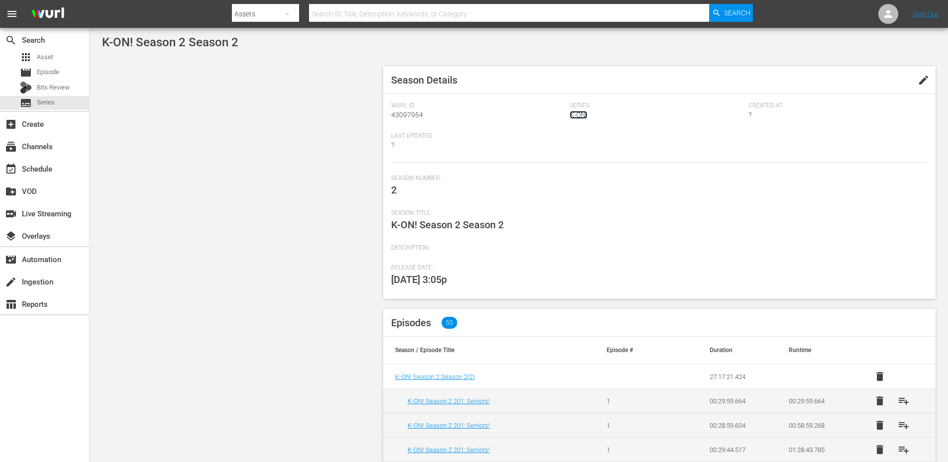
click at [579, 118] on link "K-ON!" at bounding box center [578, 115] width 17 height 8
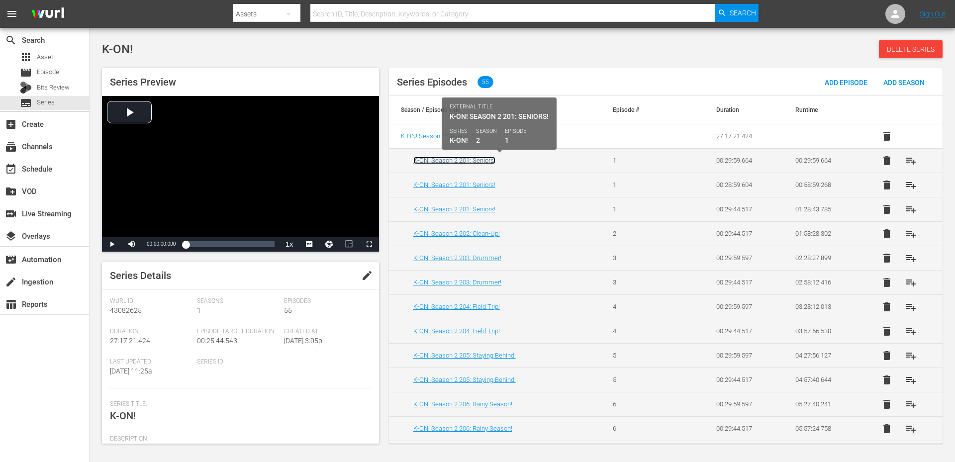
click at [439, 160] on link "K-ON! Season 2 201: Seniors!" at bounding box center [454, 160] width 82 height 7
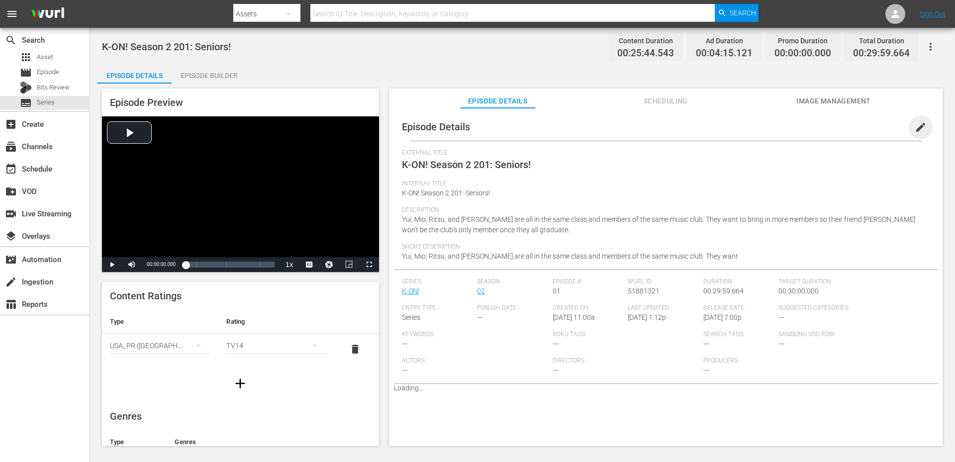
click at [915, 128] on span "edit" at bounding box center [921, 127] width 12 height 12
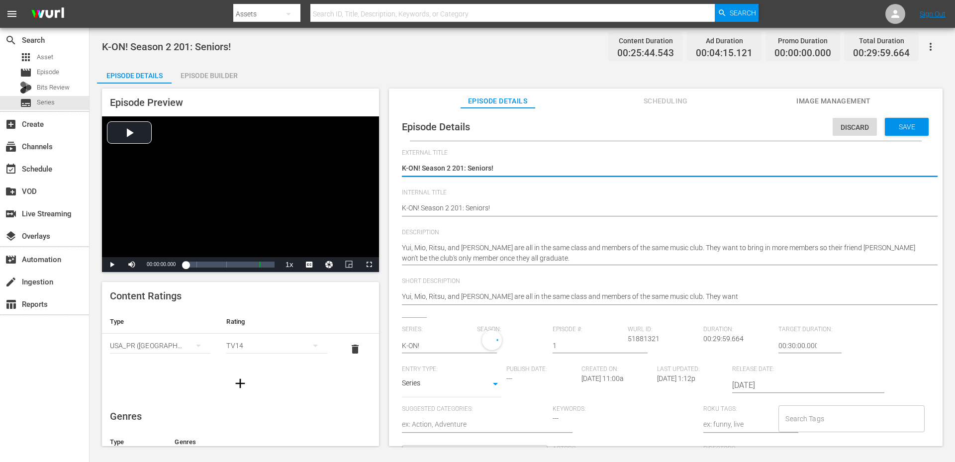
click at [524, 170] on textarea "K-ON! Season 2 201: Seniors!" at bounding box center [663, 169] width 523 height 12
type textarea "K-ON! 201: Seniors!"
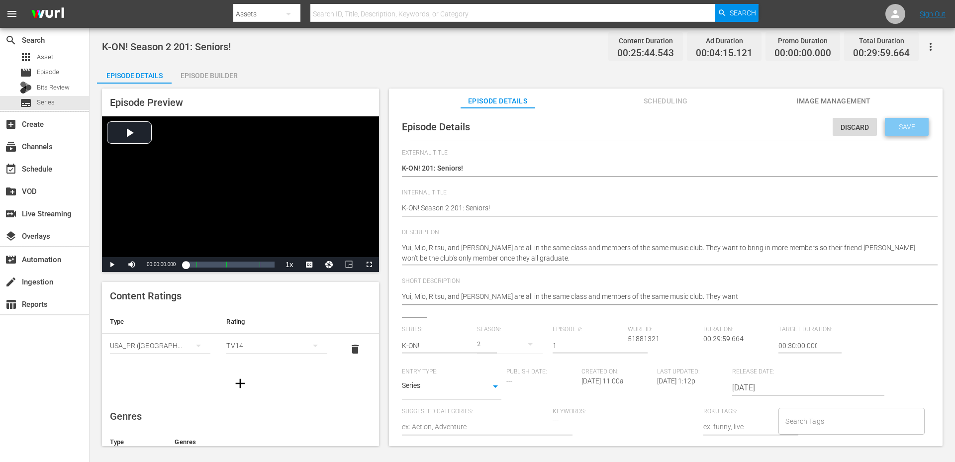
click at [885, 129] on div "Save" at bounding box center [907, 127] width 44 height 18
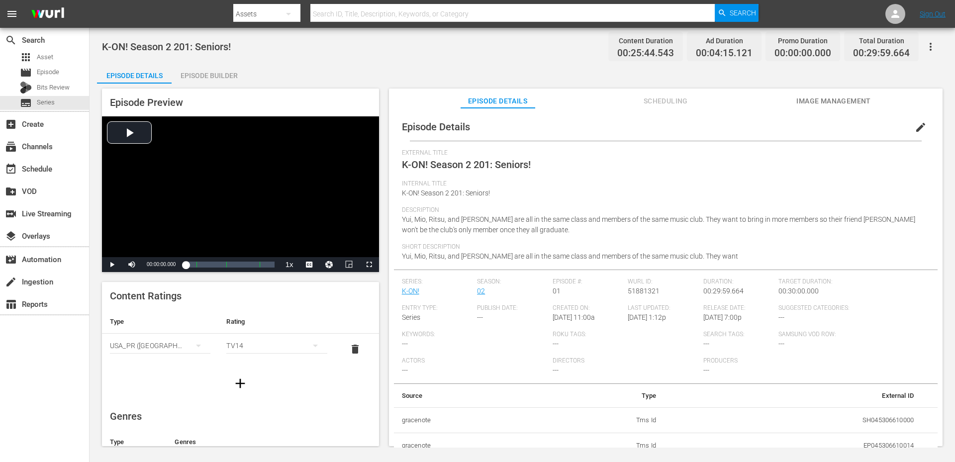
click at [492, 102] on span "Episode Details" at bounding box center [498, 101] width 75 height 12
click at [495, 103] on span "Episode Details" at bounding box center [498, 101] width 75 height 12
click at [482, 290] on link "02" at bounding box center [481, 291] width 8 height 8
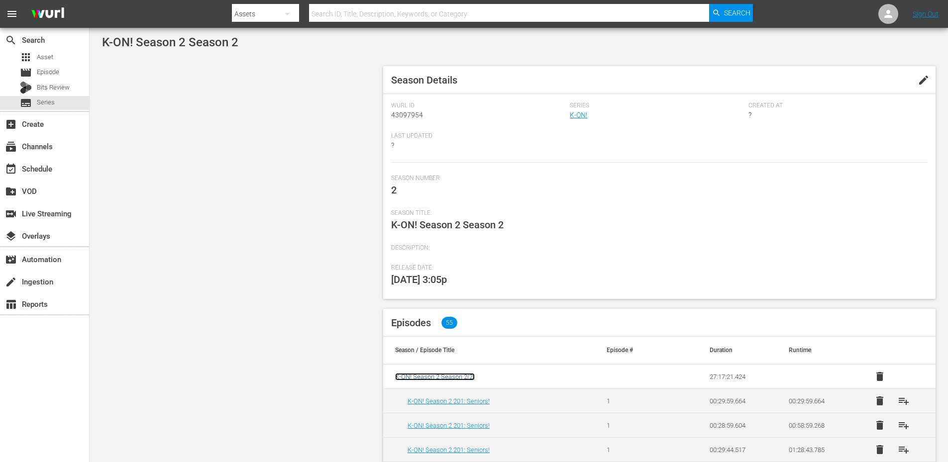
click at [437, 376] on span "K-ON! Season 2 Season 2 ( 2 )" at bounding box center [435, 376] width 80 height 7
click at [576, 111] on link "K-ON!" at bounding box center [578, 115] width 17 height 8
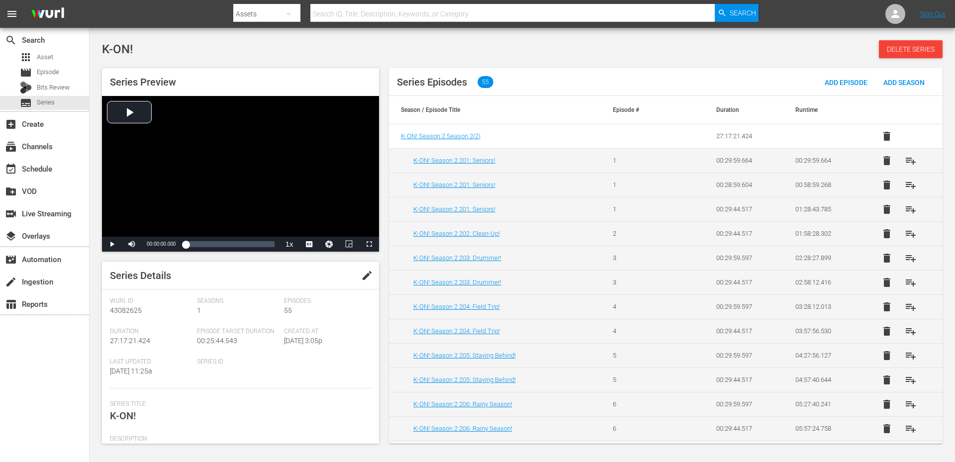
click at [364, 277] on span "edit" at bounding box center [367, 276] width 12 height 12
click at [57, 10] on img at bounding box center [48, 13] width 48 height 23
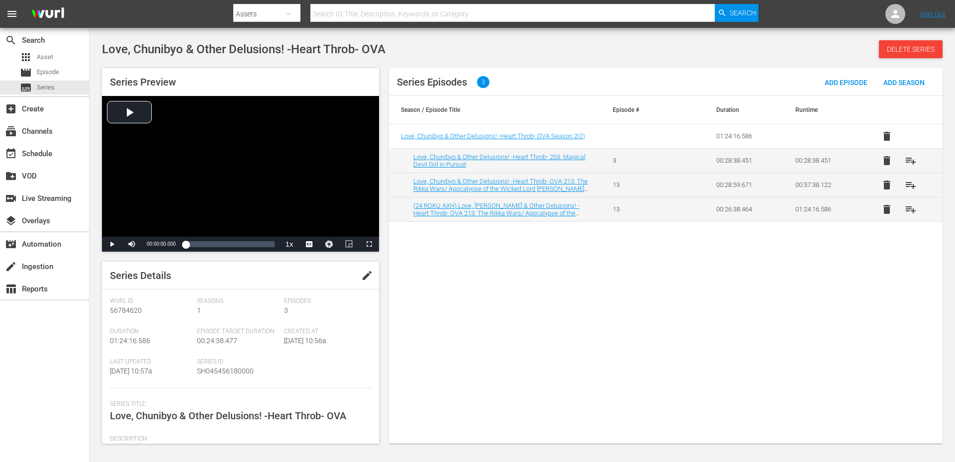
click at [463, 322] on div "Series Episodes 3 Add Episode Add Season Season / Episode Title Episode # Durat…" at bounding box center [666, 256] width 554 height 376
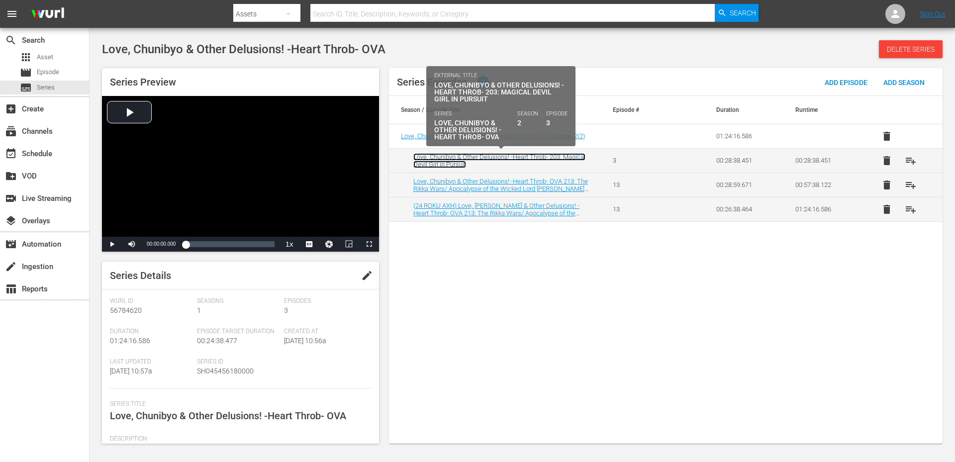
click at [430, 163] on link "Love, Chunibyo & Other Delusions! -Heart Throb- 203: Magical Devil Girl in Purs…" at bounding box center [499, 160] width 172 height 15
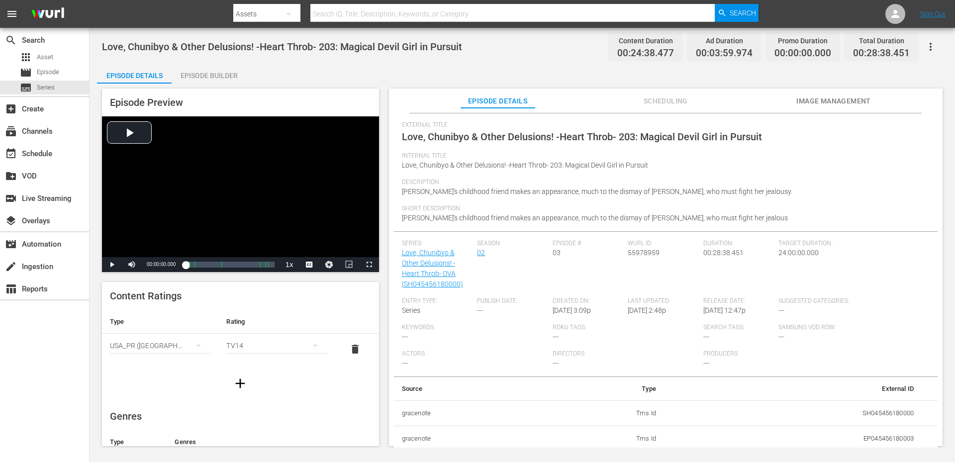
scroll to position [55, 0]
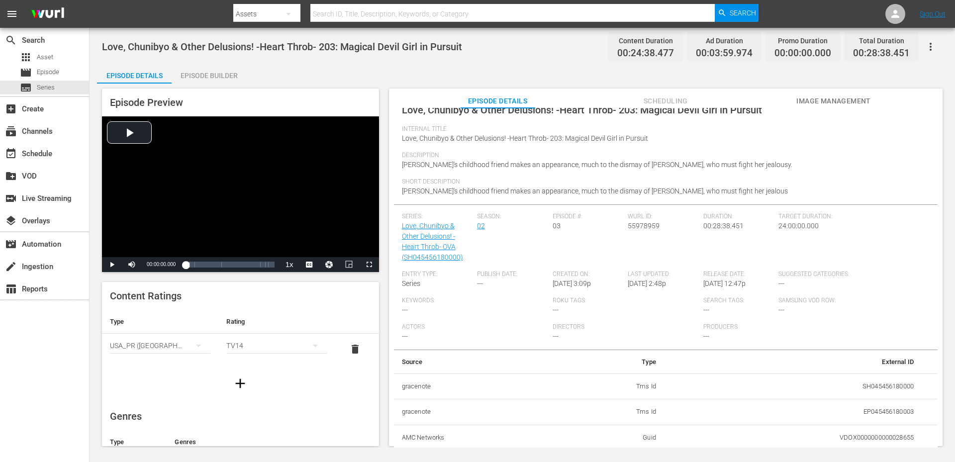
click at [878, 413] on td "EP045456180003" at bounding box center [793, 413] width 258 height 26
click at [867, 387] on td "SH045456180000" at bounding box center [793, 387] width 258 height 26
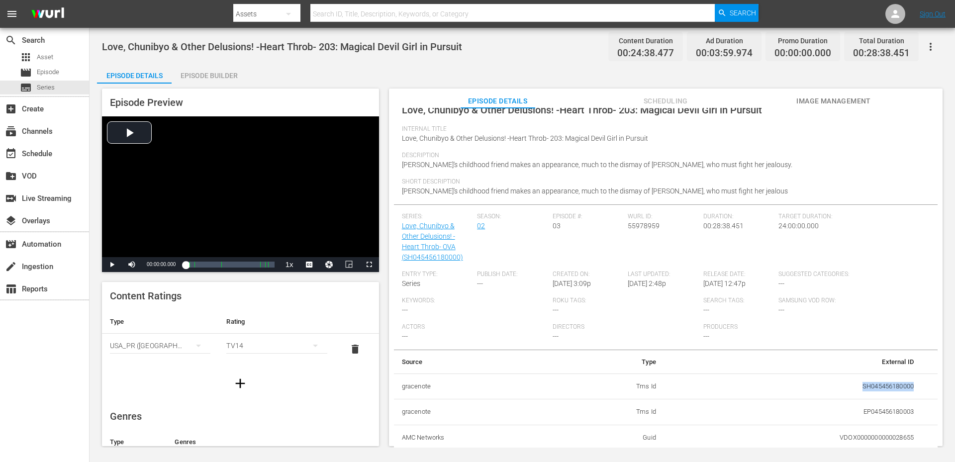
click at [867, 387] on td "SH045456180000" at bounding box center [793, 387] width 258 height 26
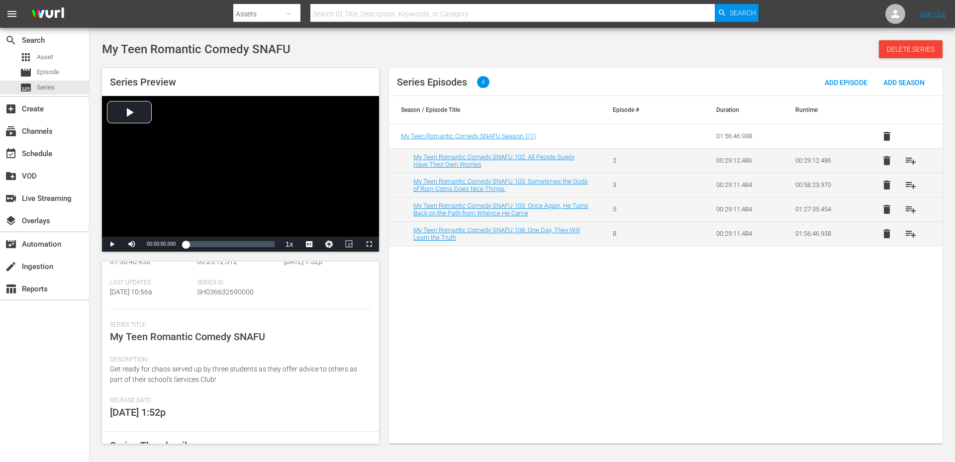
scroll to position [77, 0]
